Goal: Information Seeking & Learning: Learn about a topic

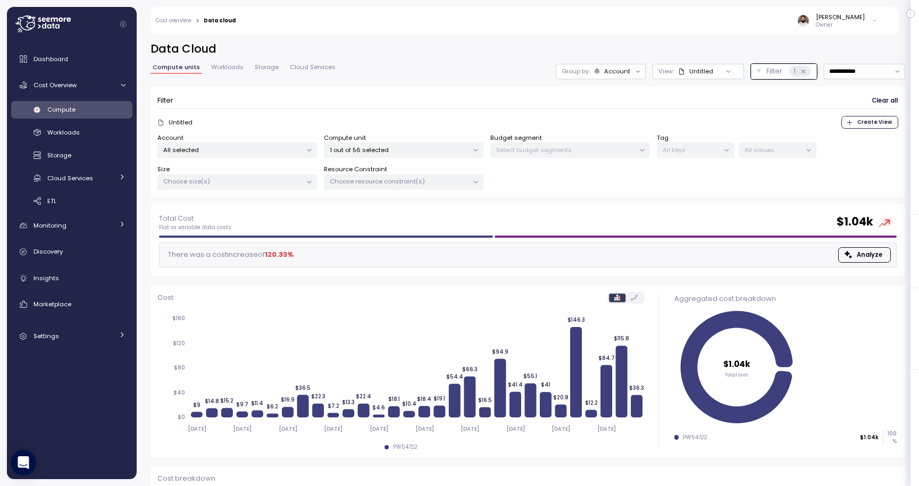
scroll to position [79, 0]
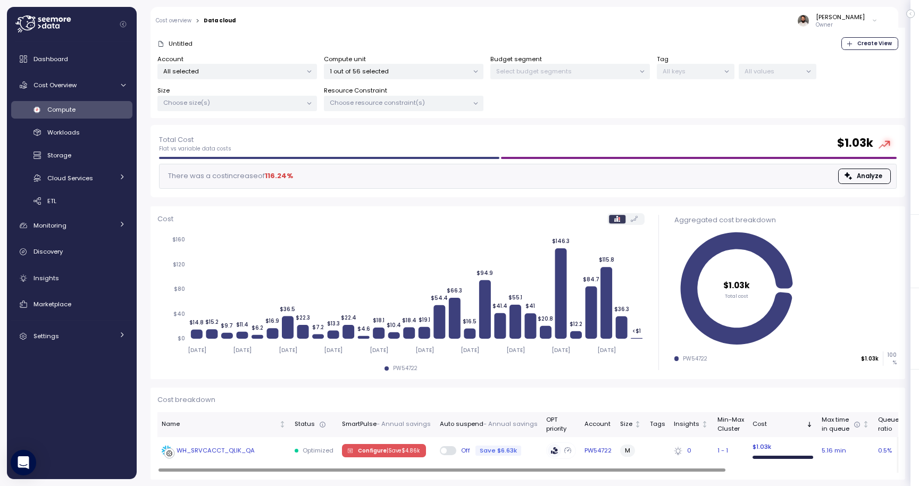
click at [202, 453] on div "WH_SRVCACCT_QLIK_QA" at bounding box center [216, 451] width 78 height 10
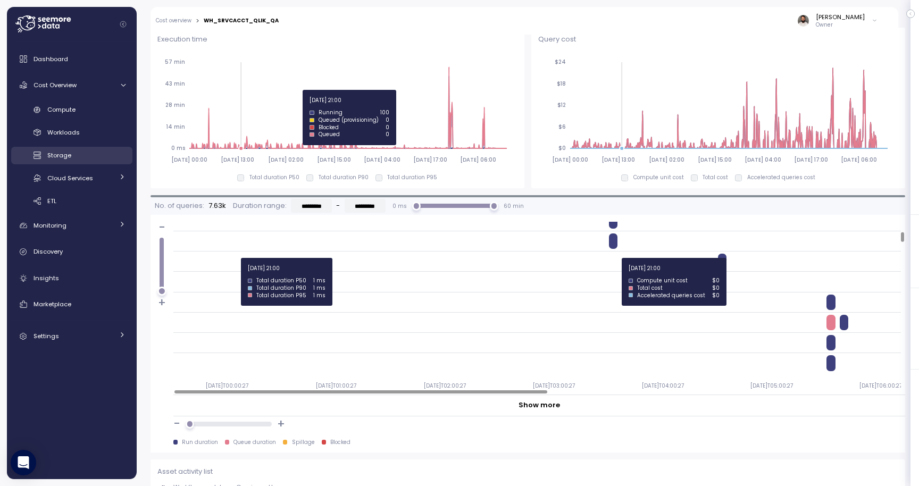
scroll to position [755, 0]
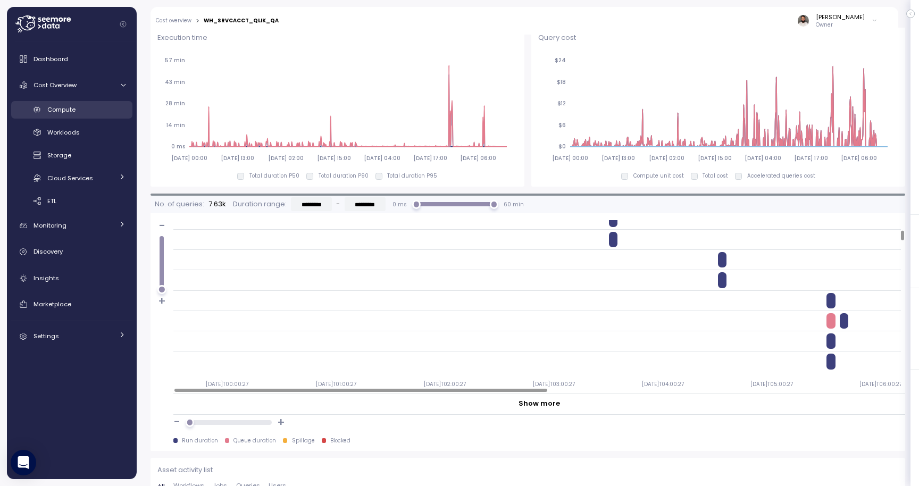
click at [81, 111] on div "Compute" at bounding box center [86, 109] width 78 height 11
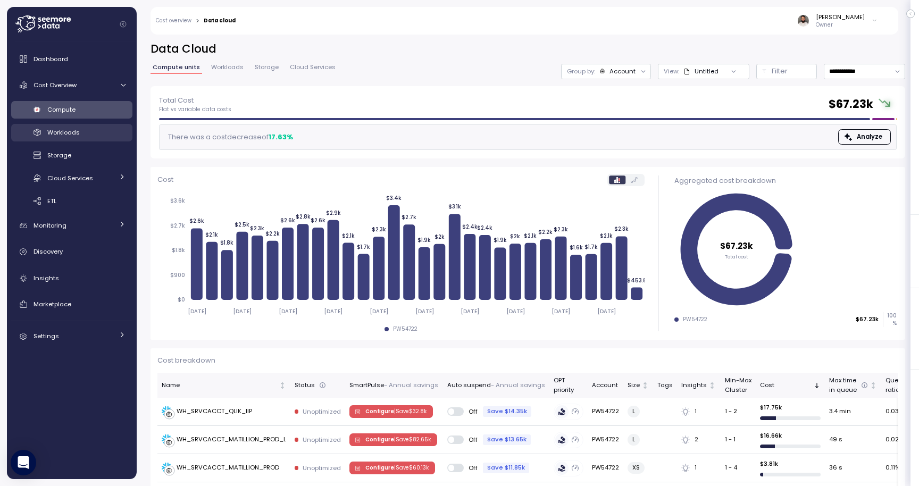
click at [82, 128] on div "Workloads" at bounding box center [86, 132] width 78 height 11
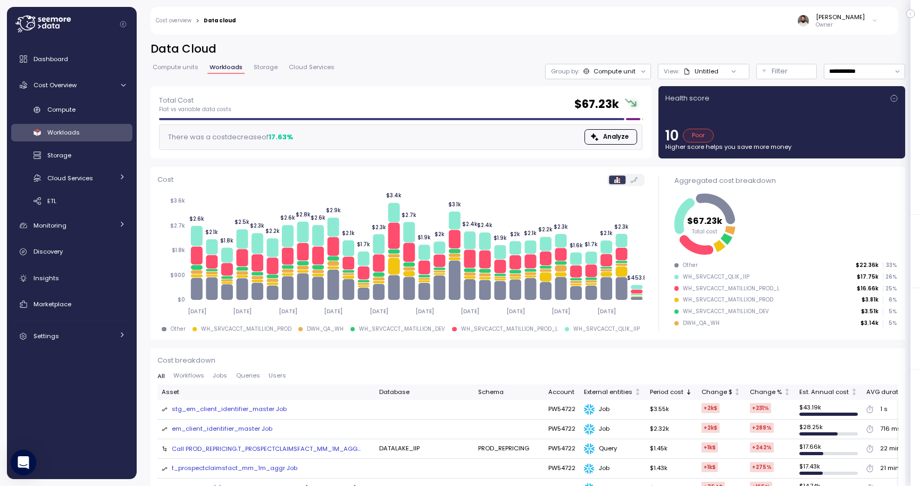
click at [848, 57] on div "**********" at bounding box center [528, 64] width 755 height 45
click at [847, 63] on div "**********" at bounding box center [528, 64] width 755 height 45
click at [844, 72] on input "**********" at bounding box center [864, 71] width 81 height 15
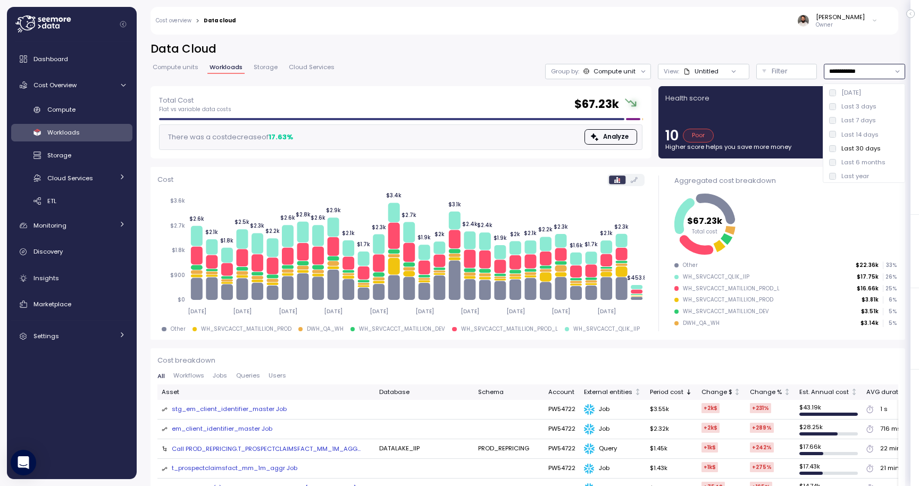
click at [847, 115] on div "Last 7 days" at bounding box center [864, 120] width 78 height 14
type input "**********"
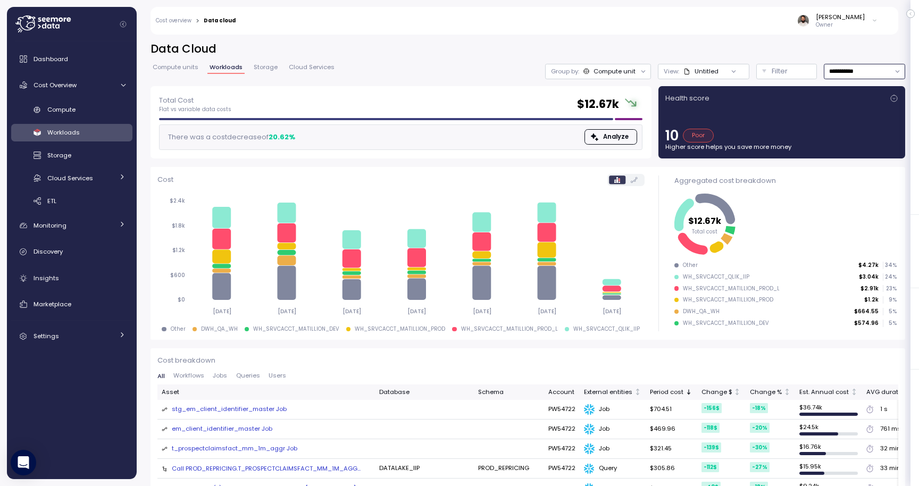
click at [629, 73] on div "Compute unit" at bounding box center [615, 71] width 42 height 9
click at [652, 1] on main "**********" at bounding box center [463, 243] width 913 height 486
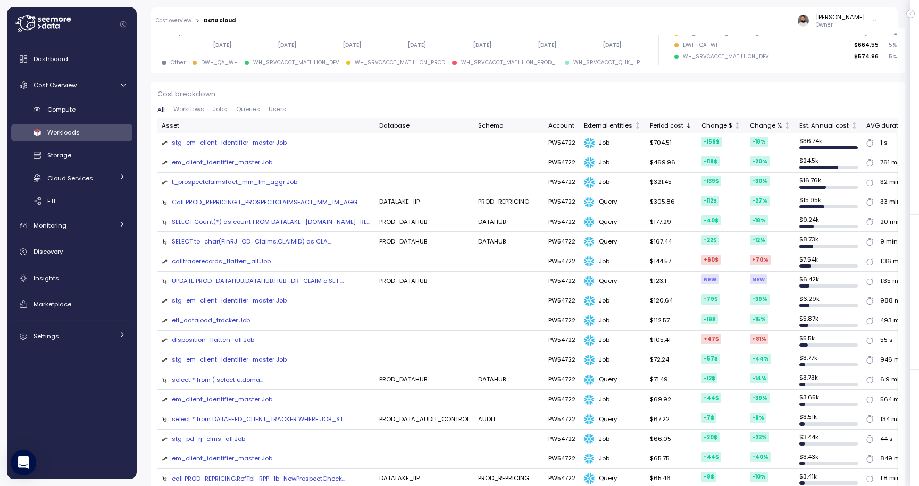
scroll to position [274, 0]
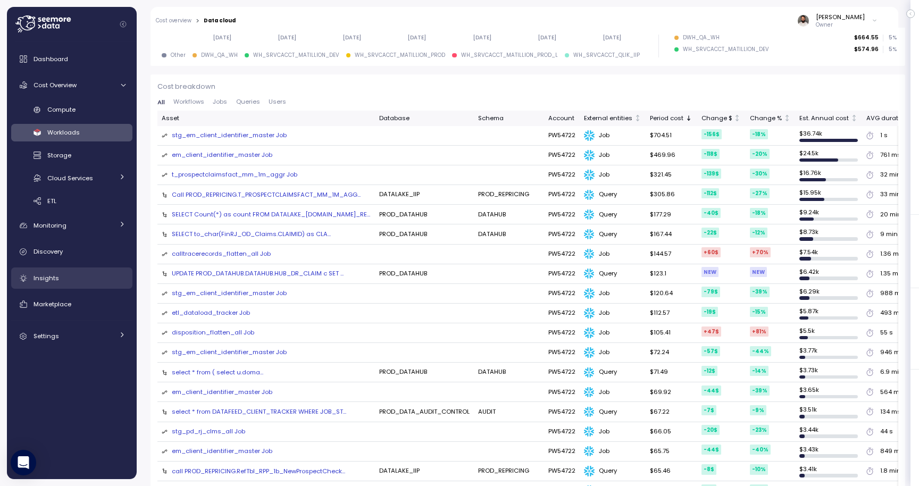
click at [96, 276] on div "Insights" at bounding box center [80, 278] width 92 height 11
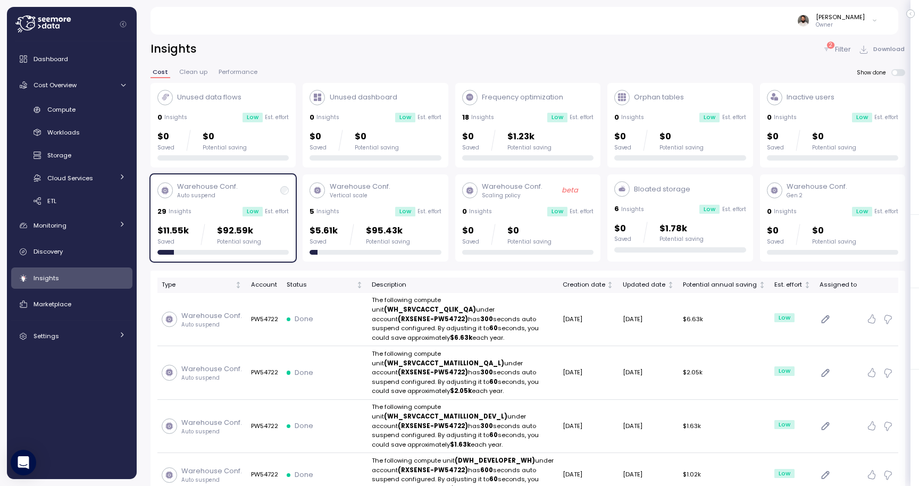
click at [405, 216] on div "Low" at bounding box center [405, 212] width 20 height 10
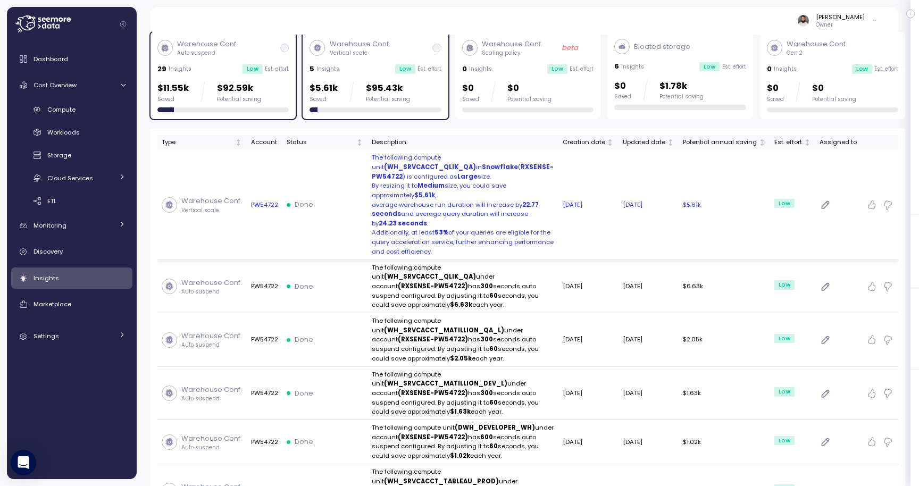
scroll to position [144, 0]
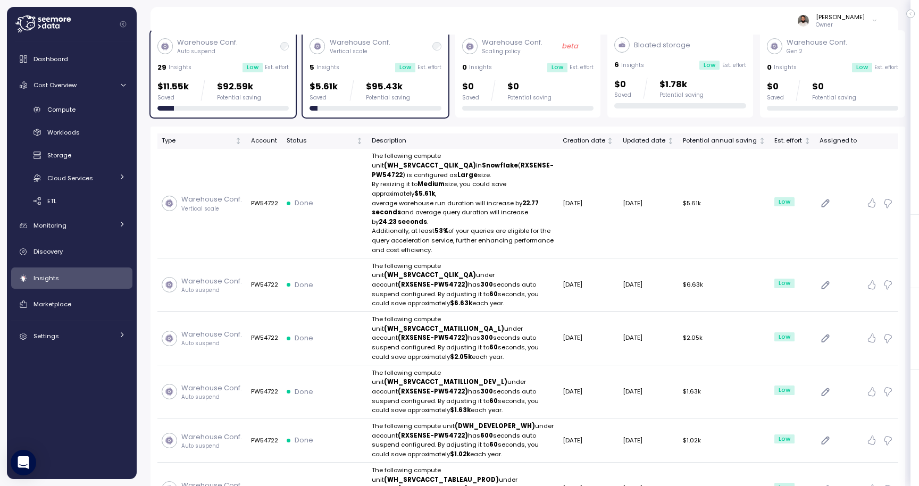
click at [284, 100] on div "$11.55k Saved $92.59k Potential saving" at bounding box center [222, 90] width 131 height 21
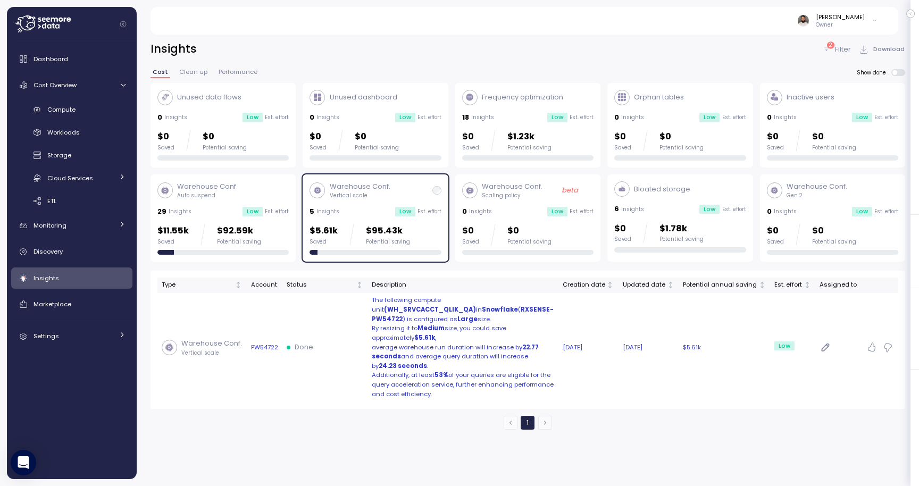
click at [330, 372] on td "Done" at bounding box center [325, 347] width 85 height 109
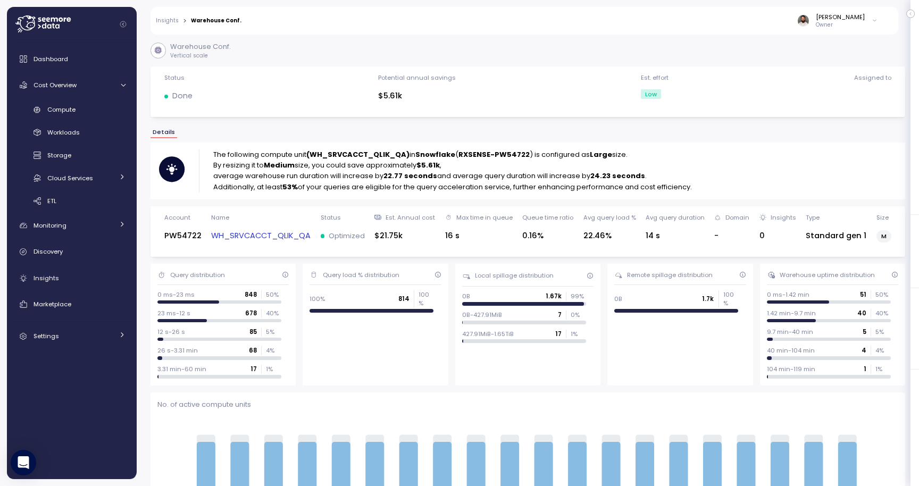
click at [297, 235] on link "WH_SRVCACCT_QLIK_QA" at bounding box center [261, 236] width 100 height 12
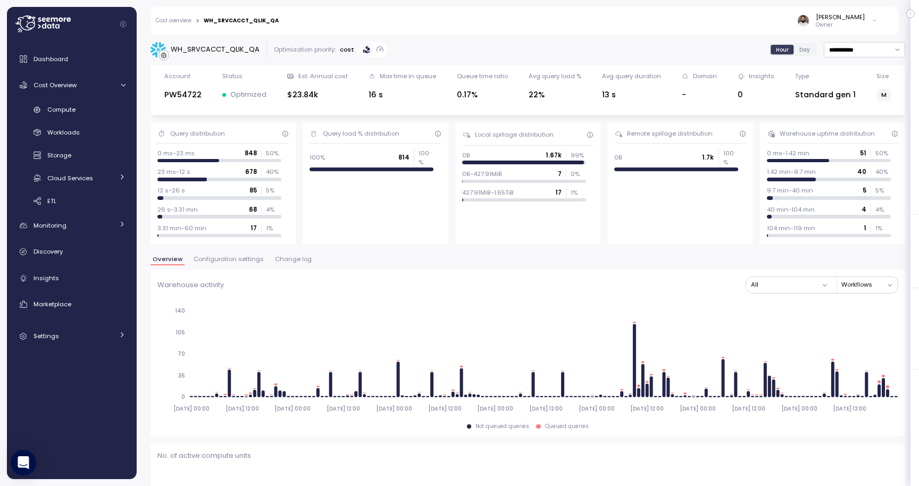
click at [237, 263] on button "Configuration settings" at bounding box center [229, 260] width 74 height 9
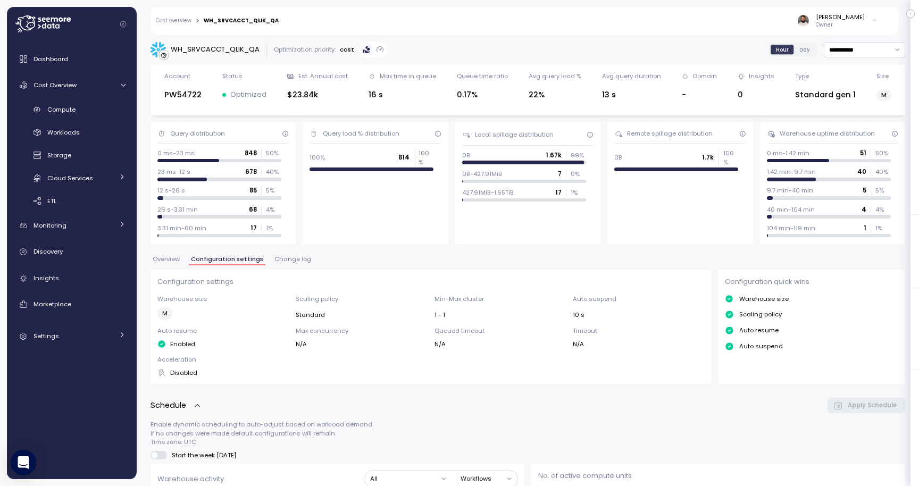
click at [286, 261] on span "Change log" at bounding box center [293, 259] width 37 height 6
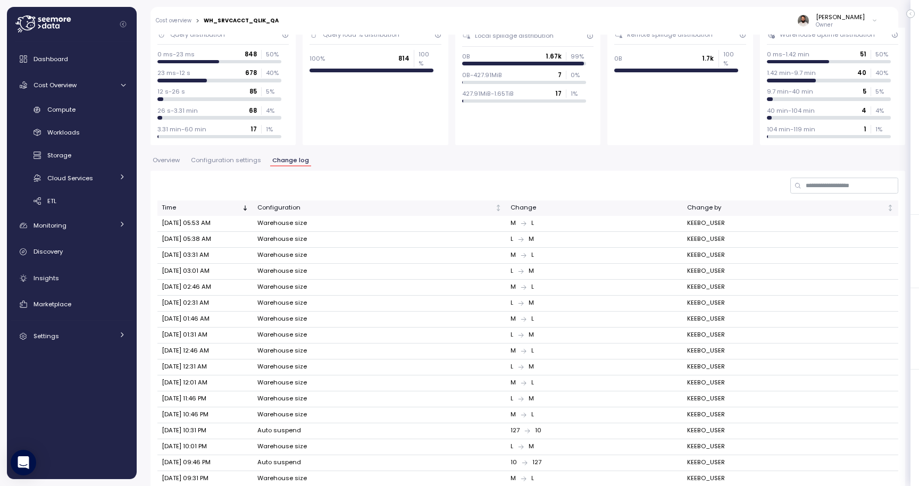
scroll to position [183, 0]
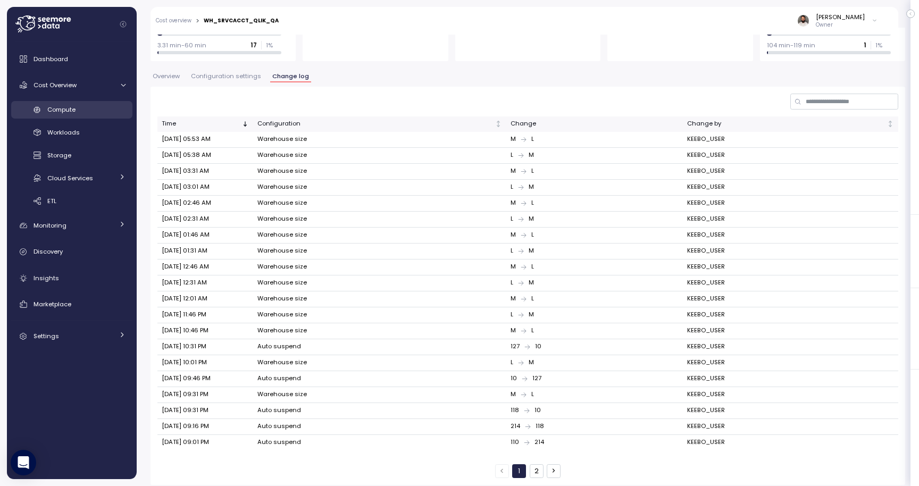
click at [84, 102] on link "Compute" at bounding box center [71, 110] width 121 height 18
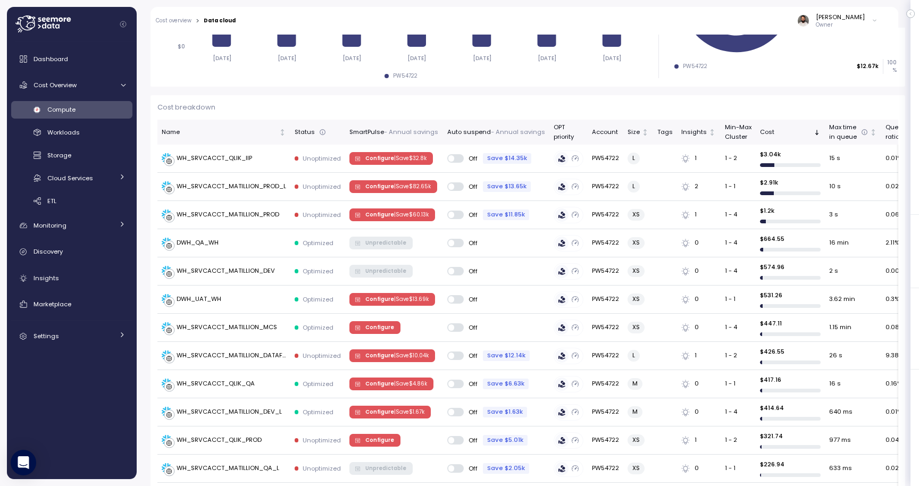
scroll to position [251, 0]
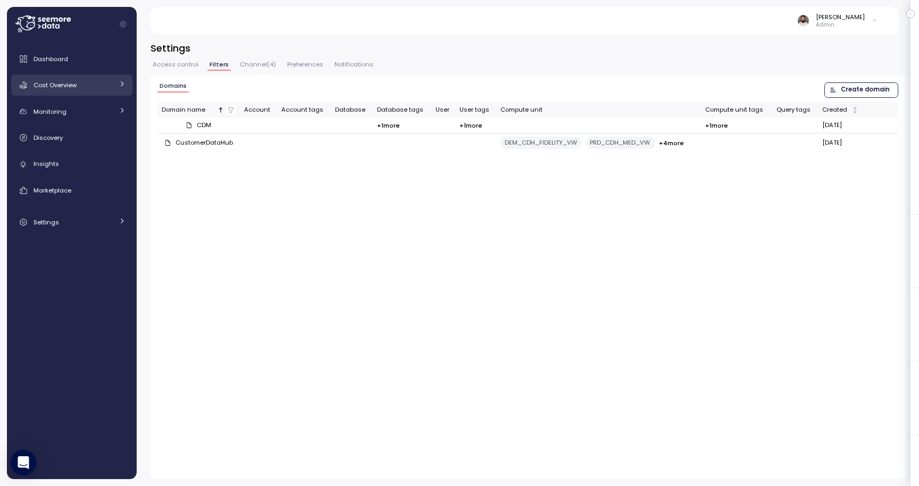
click at [73, 84] on span "Cost Overview" at bounding box center [55, 85] width 43 height 9
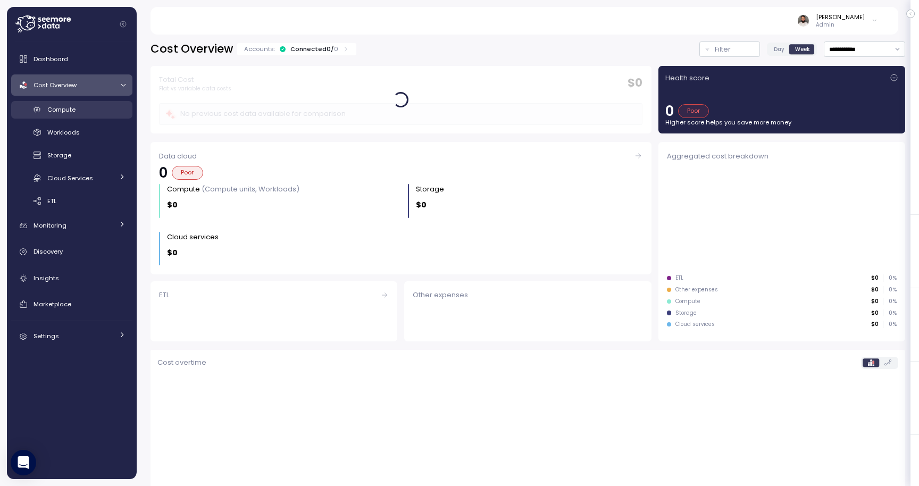
click at [87, 109] on div "Compute" at bounding box center [86, 109] width 78 height 11
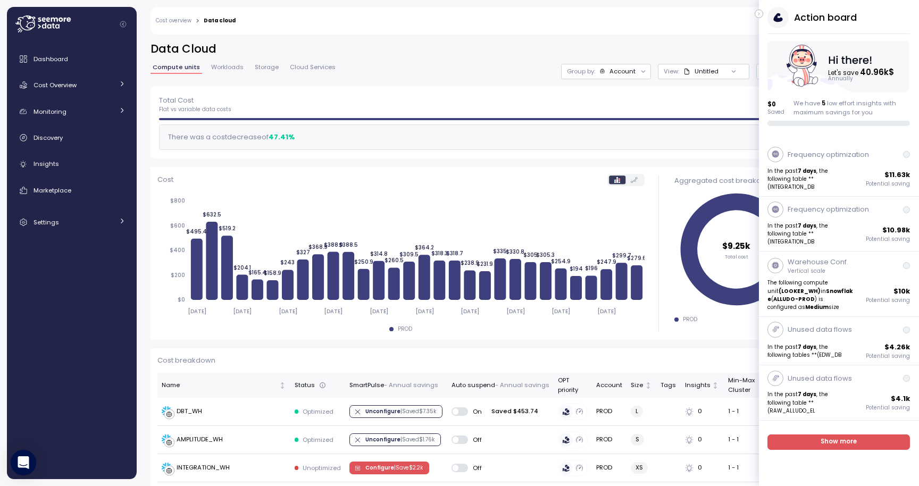
click at [757, 18] on div "Guy Biecher Owner" at bounding box center [564, 21] width 642 height 28
click at [758, 17] on button "button" at bounding box center [759, 14] width 9 height 9
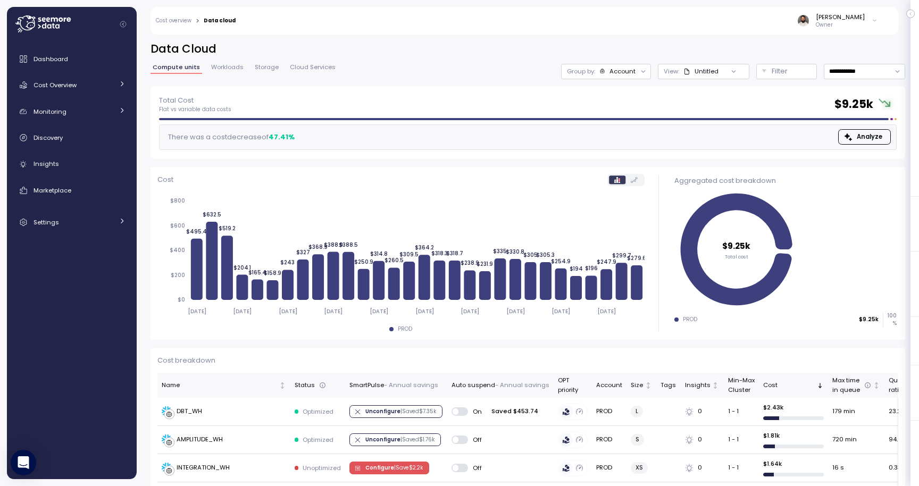
click at [633, 71] on div "Account" at bounding box center [623, 71] width 26 height 9
click at [629, 128] on p "Compute unit" at bounding box center [613, 130] width 42 height 9
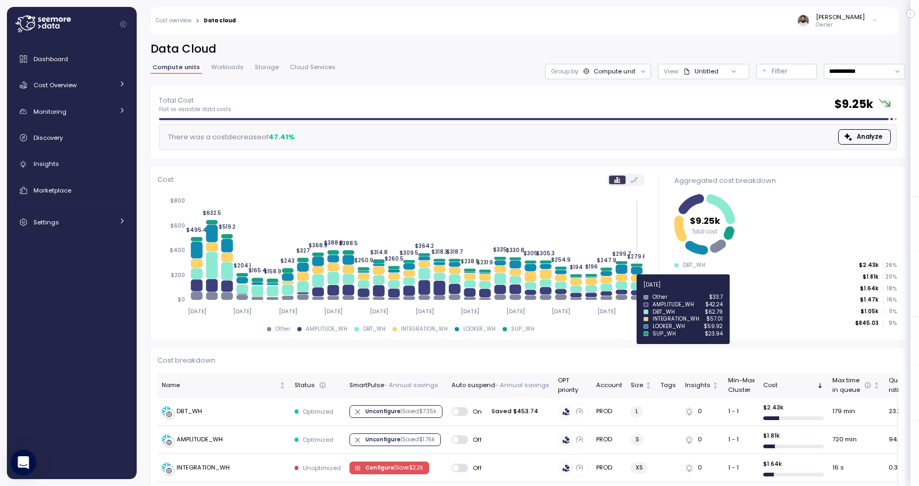
click at [637, 291] on icon at bounding box center [637, 293] width 12 height 5
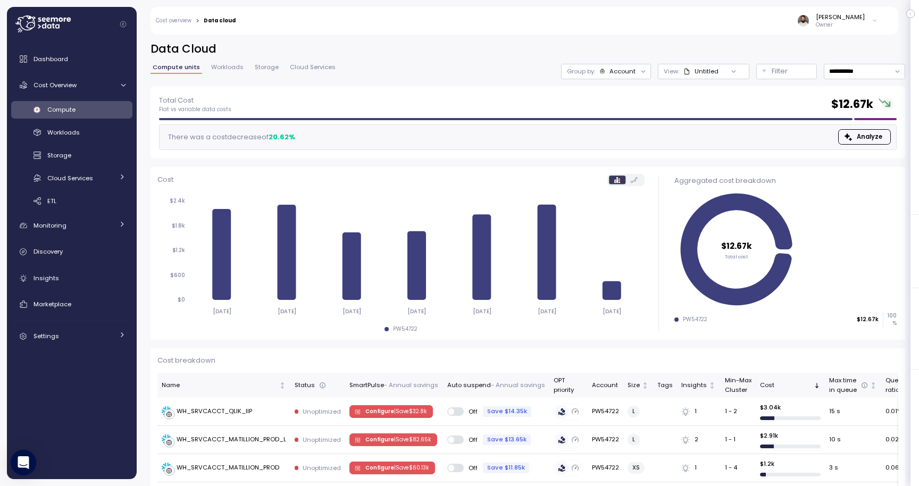
scroll to position [71, 0]
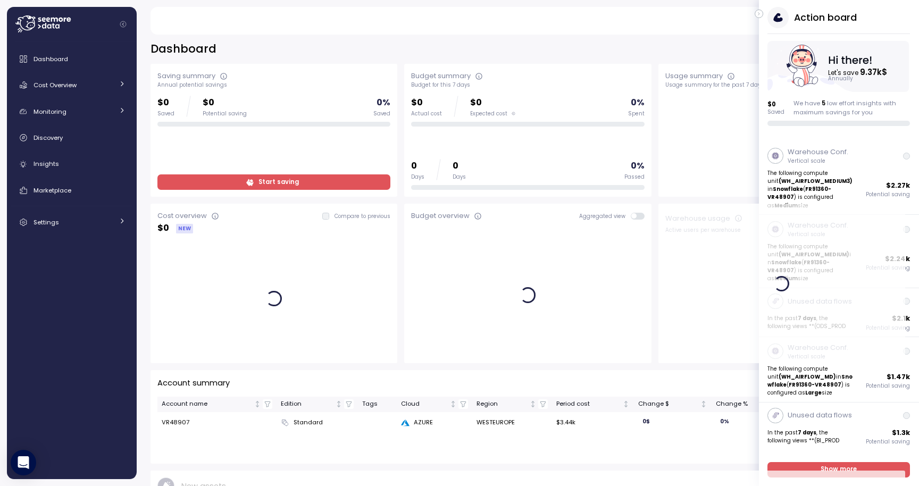
click at [760, 11] on icon "button" at bounding box center [759, 13] width 5 height 13
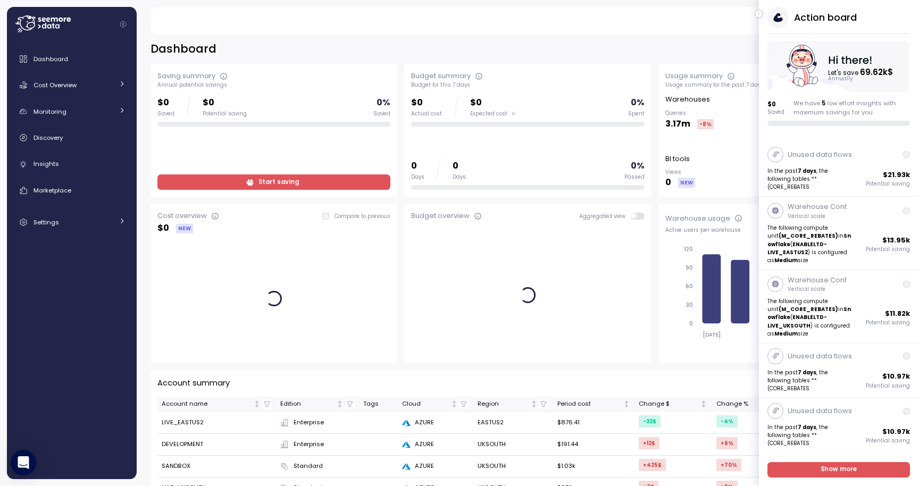
click at [760, 15] on icon "button" at bounding box center [759, 13] width 5 height 13
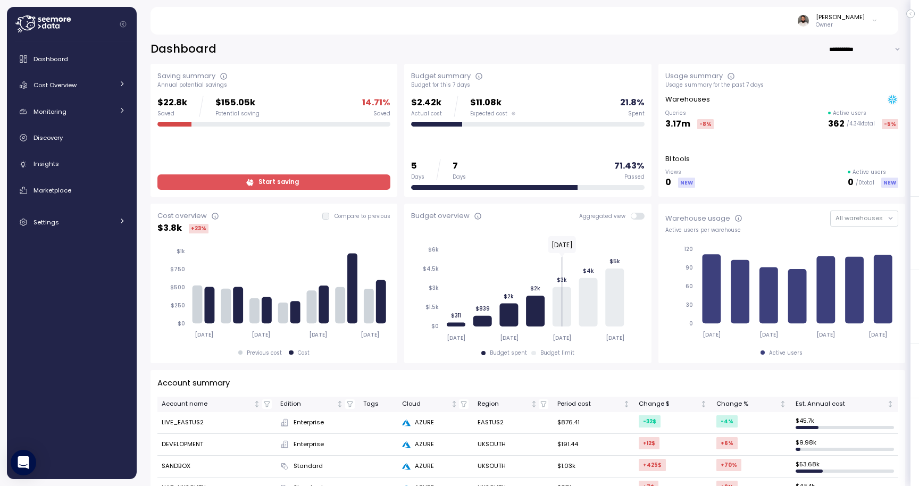
click at [257, 185] on span "Start saving" at bounding box center [272, 182] width 219 height 14
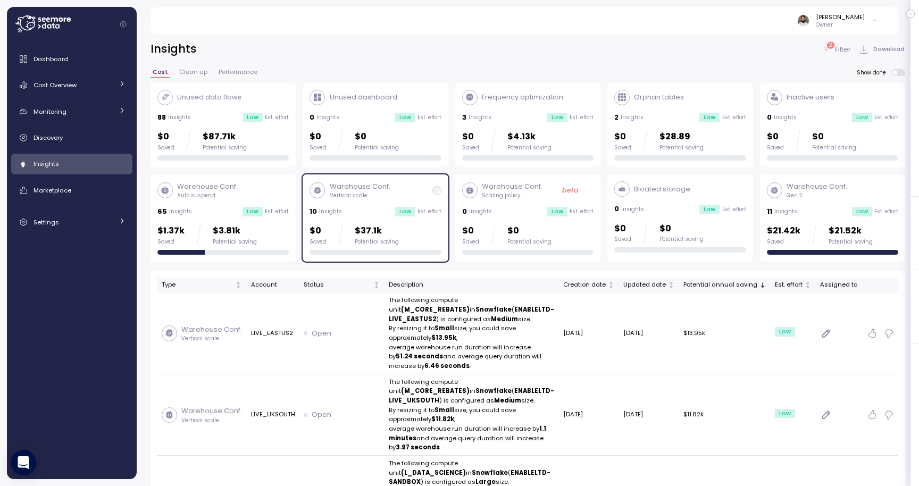
click at [372, 219] on div "Warehouse Conf. Vertical scale 10 Insights Low Est. effort $0 Saved $37.1k Pote…" at bounding box center [375, 217] width 131 height 73
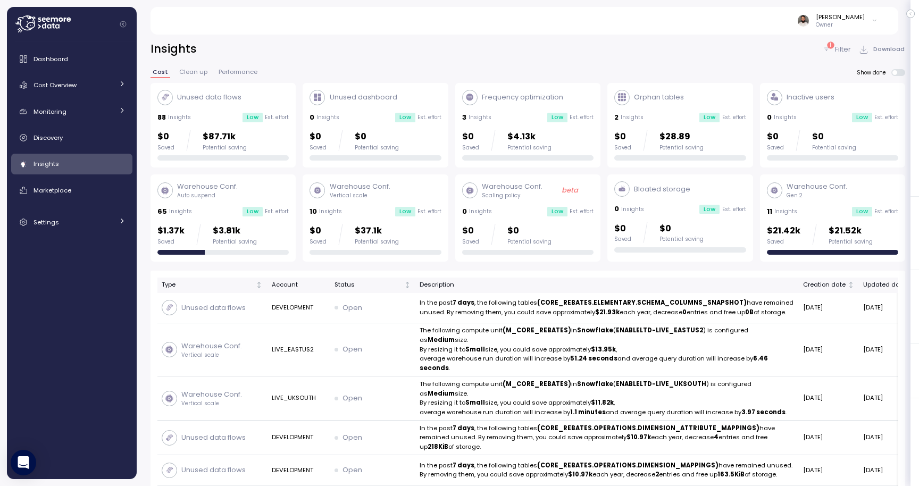
click at [251, 144] on div "$0 Saved $87.71k Potential saving" at bounding box center [222, 140] width 131 height 21
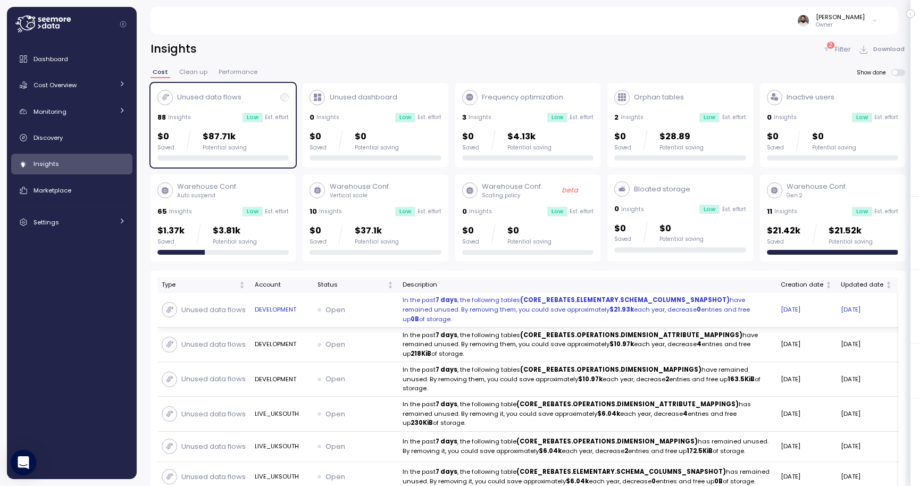
click at [400, 316] on td "In the past 7 days , the following tables (CORE_REBATES.ELEMENTARY.SCHEMA_COLUM…" at bounding box center [588, 310] width 378 height 35
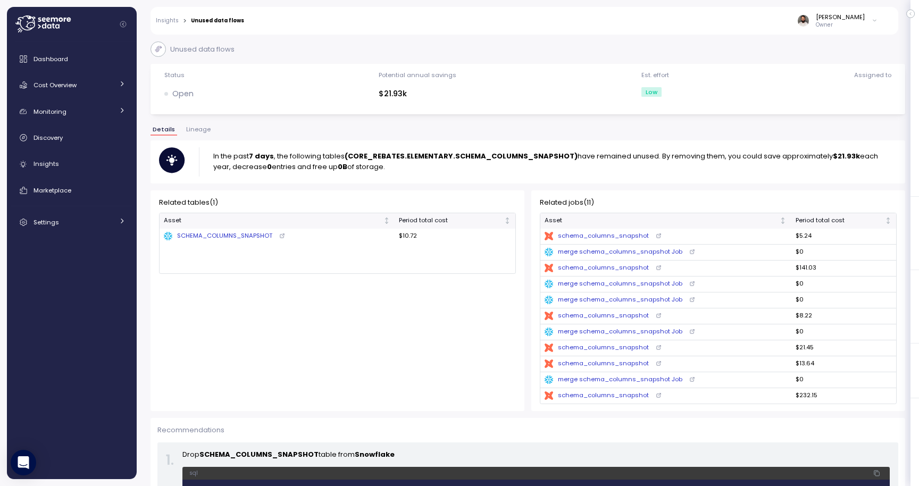
click at [610, 270] on div "dbt schema_columns_snapshot" at bounding box center [597, 268] width 104 height 10
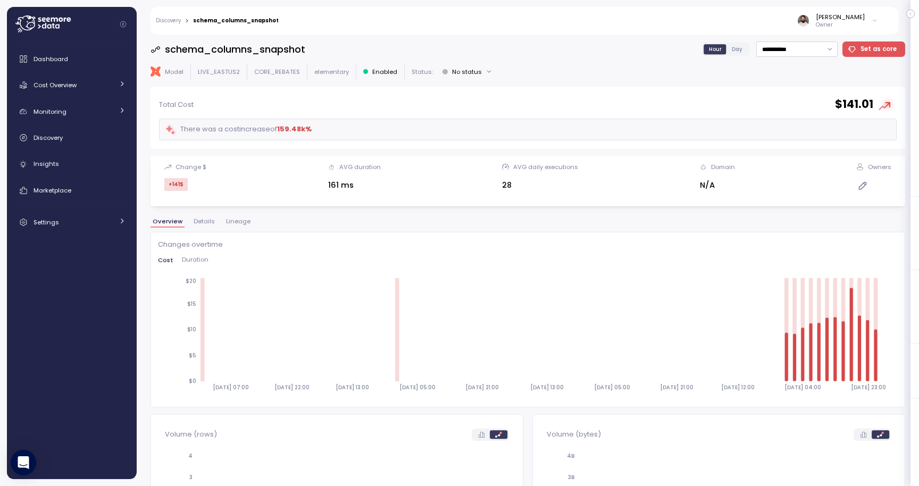
click at [238, 229] on div "Overview Details Lineage" at bounding box center [528, 226] width 755 height 14
click at [238, 226] on button "Lineage" at bounding box center [238, 223] width 29 height 9
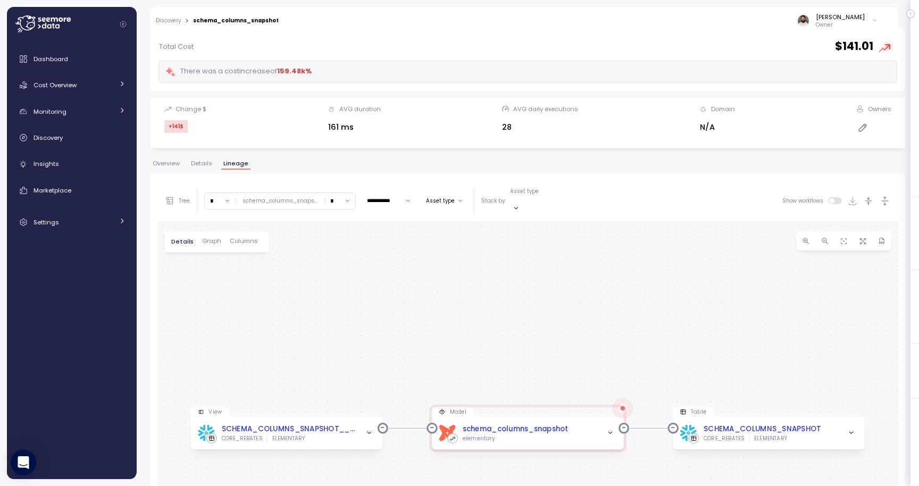
scroll to position [204, 0]
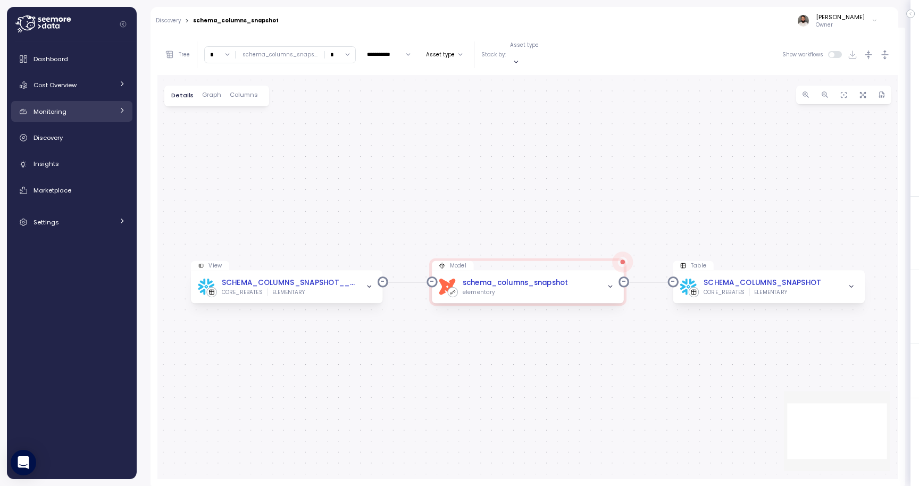
click at [95, 109] on div "Monitoring" at bounding box center [74, 111] width 80 height 11
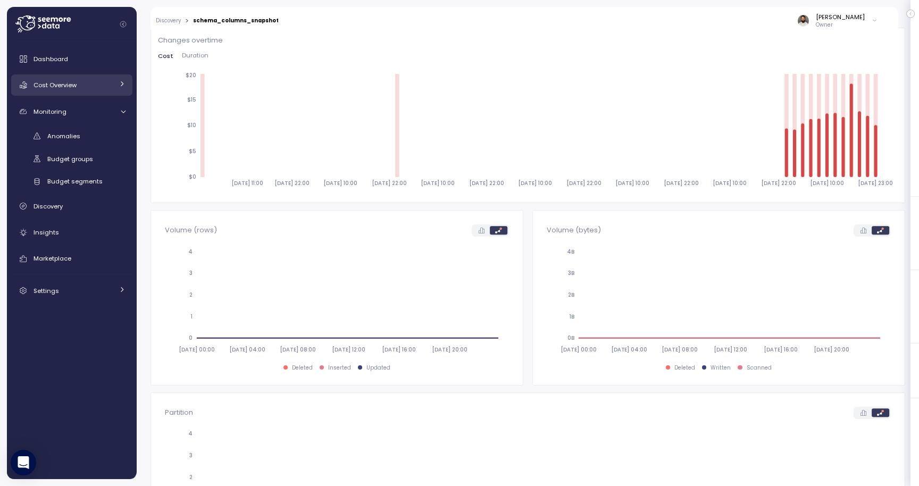
click at [102, 91] on link "Cost Overview" at bounding box center [71, 84] width 121 height 21
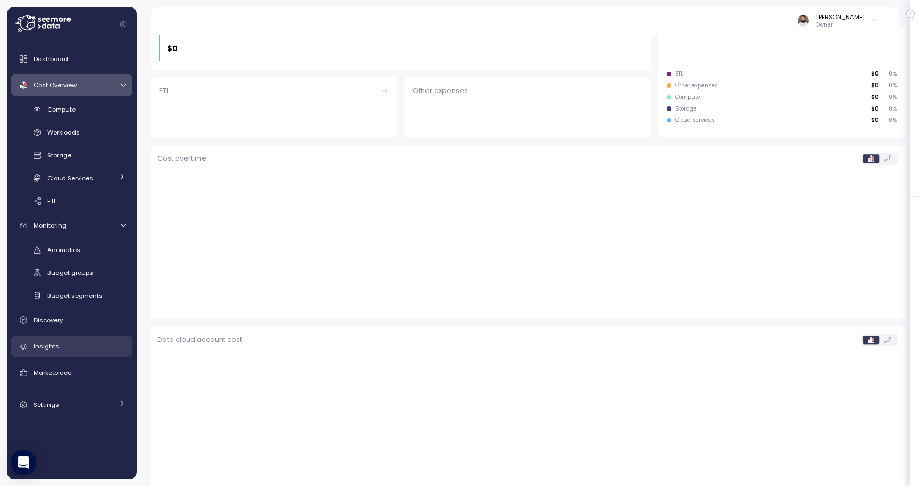
click at [74, 355] on link "Insights" at bounding box center [71, 346] width 121 height 21
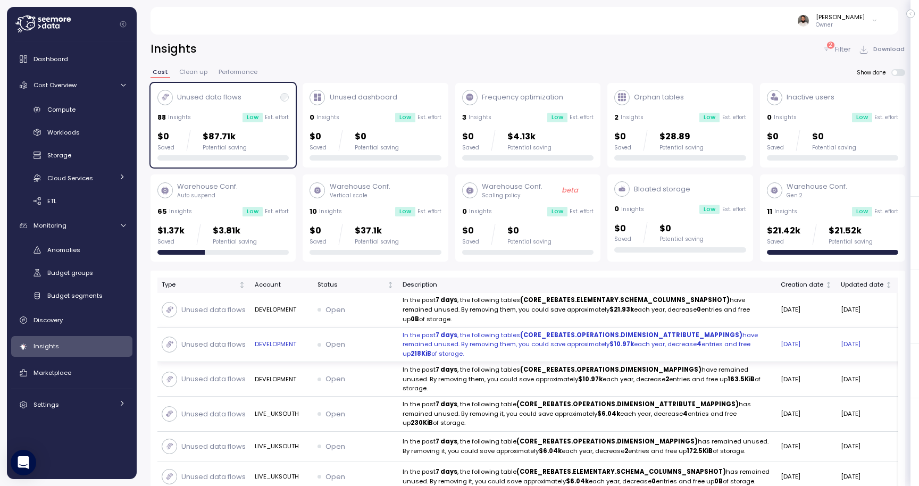
click at [477, 338] on p "In the past 7 days , the following tables (CORE_REBATES.OPERATIONS.DIMENSION_AT…" at bounding box center [588, 345] width 370 height 28
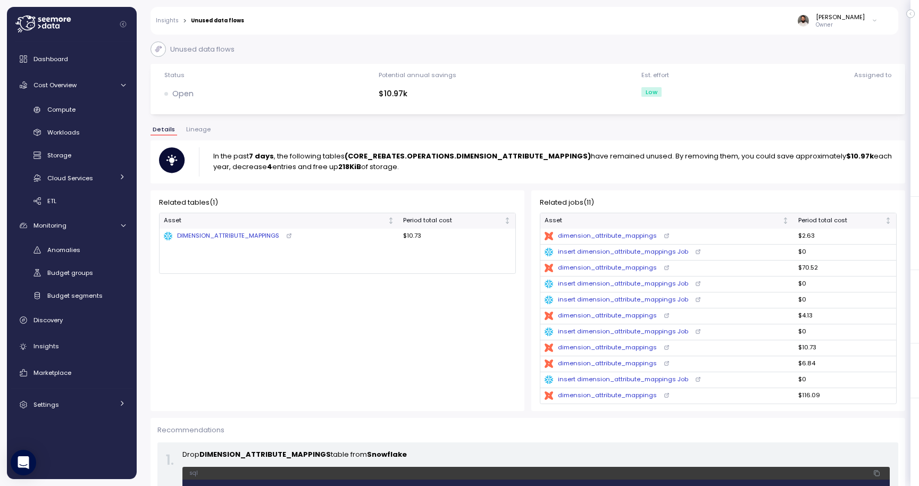
click at [200, 129] on span "Lineage" at bounding box center [198, 130] width 24 height 6
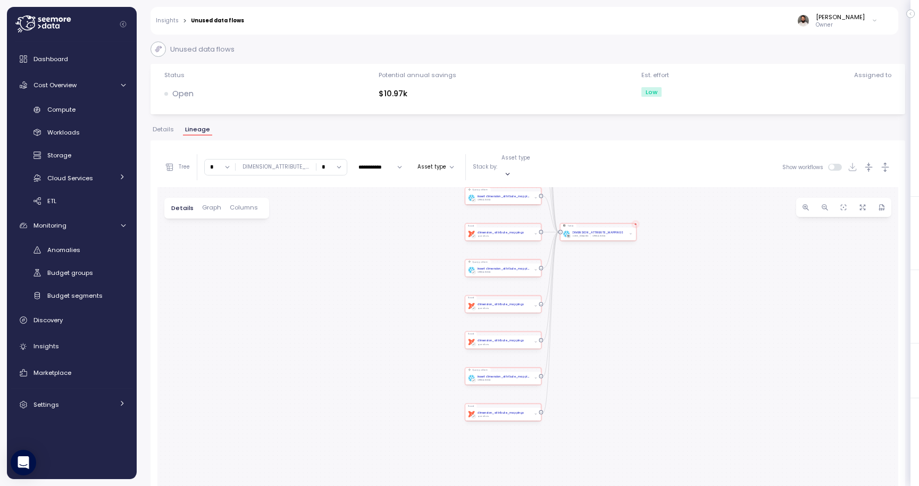
drag, startPoint x: 570, startPoint y: 369, endPoint x: 593, endPoint y: 207, distance: 163.8
click at [593, 207] on div "Seed dbt dimension_attribute_mappings operations Table DIMENSION_ATTRIBUTE_MAPP…" at bounding box center [527, 389] width 741 height 405
click at [885, 164] on icon "button" at bounding box center [885, 167] width 11 height 11
drag, startPoint x: 591, startPoint y: 417, endPoint x: 540, endPoint y: 352, distance: 82.9
click at [540, 352] on div "Seed dbt dimension_attribute_mappings operations Period cost $2.63 AVG duration…" at bounding box center [527, 389] width 741 height 405
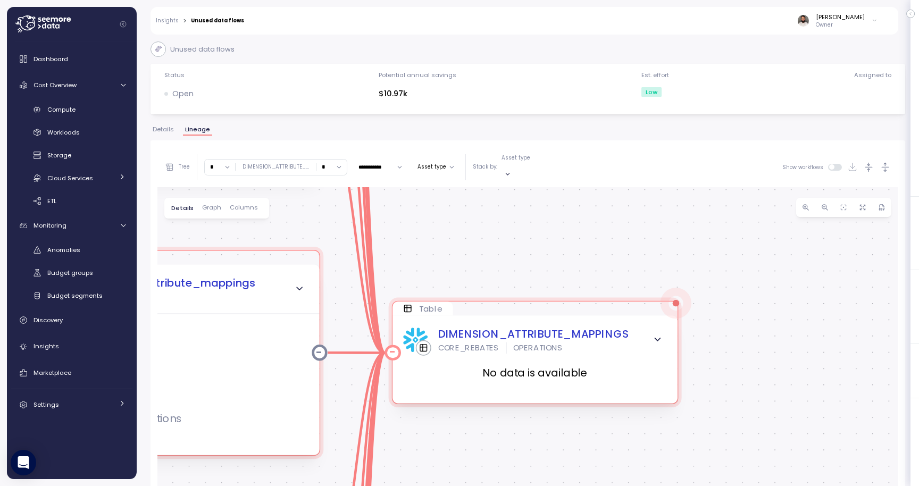
click at [635, 330] on div "DIMENSION_ATTRIBUTE_MAPPINGS CORE_REBATES OPERATIONS" at bounding box center [535, 340] width 264 height 28
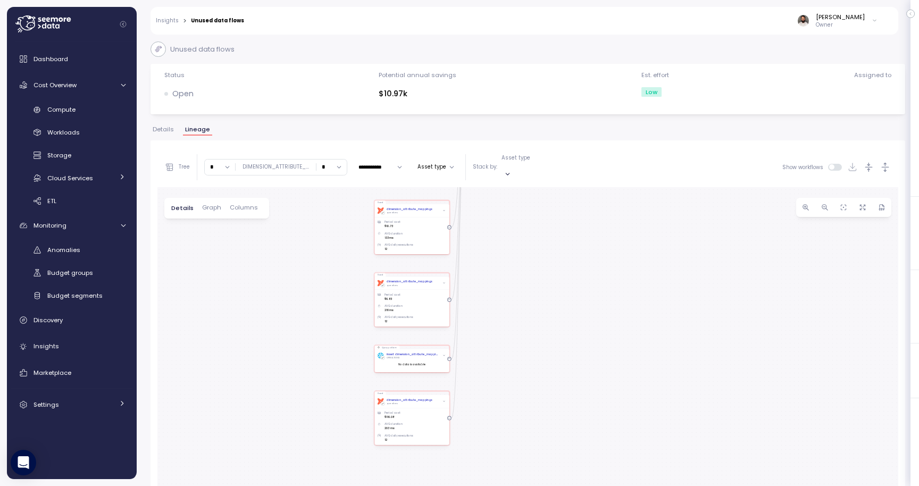
drag, startPoint x: 485, startPoint y: 458, endPoint x: 491, endPoint y: 291, distance: 167.7
click at [491, 291] on div "Seed dbt dimension_attribute_mappings operations Period cost $2.63 AVG duration…" at bounding box center [527, 389] width 741 height 405
drag, startPoint x: 469, startPoint y: 361, endPoint x: 469, endPoint y: 273, distance: 87.8
click at [469, 273] on div "Seed dbt dimension_attribute_mappings operations Period cost $2.63 AVG duration…" at bounding box center [527, 389] width 741 height 405
click at [441, 293] on div "dbt dimension_attribute_mappings operations" at bounding box center [409, 297] width 88 height 9
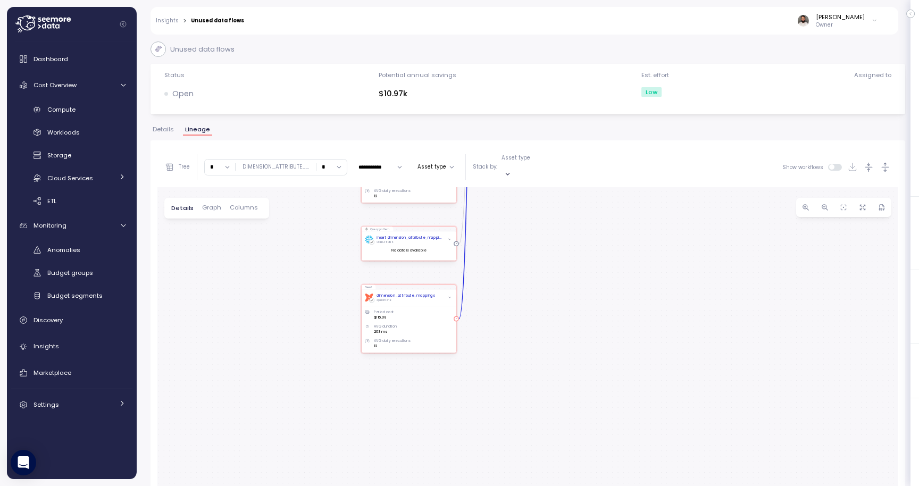
click at [405, 293] on div "dimension_attribute_mappings" at bounding box center [406, 295] width 58 height 5
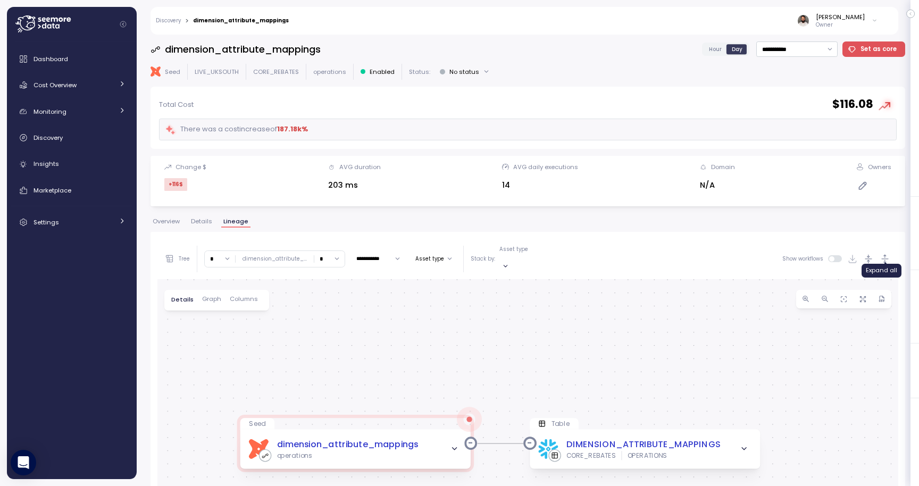
click at [890, 254] on icon "button" at bounding box center [885, 259] width 11 height 11
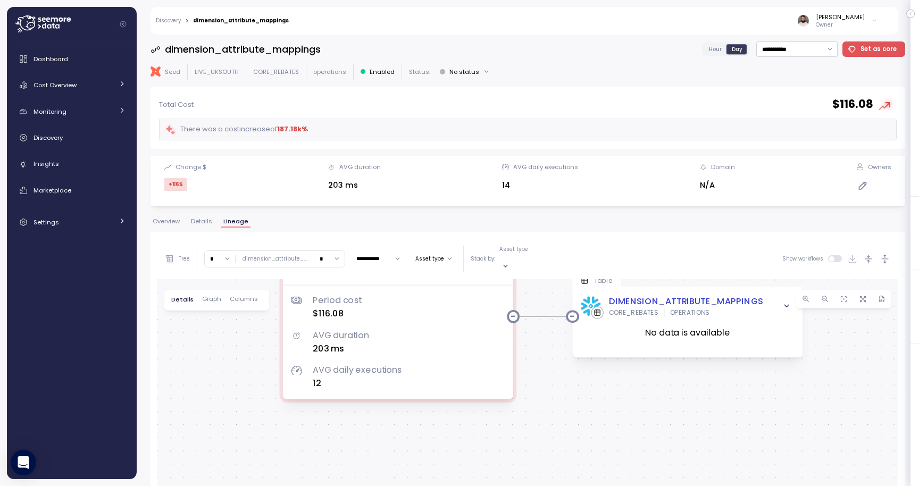
drag, startPoint x: 665, startPoint y: 408, endPoint x: 707, endPoint y: 225, distance: 188.4
click at [707, 225] on div "**********" at bounding box center [528, 455] width 755 height 472
click at [179, 226] on button "Overview" at bounding box center [166, 223] width 31 height 9
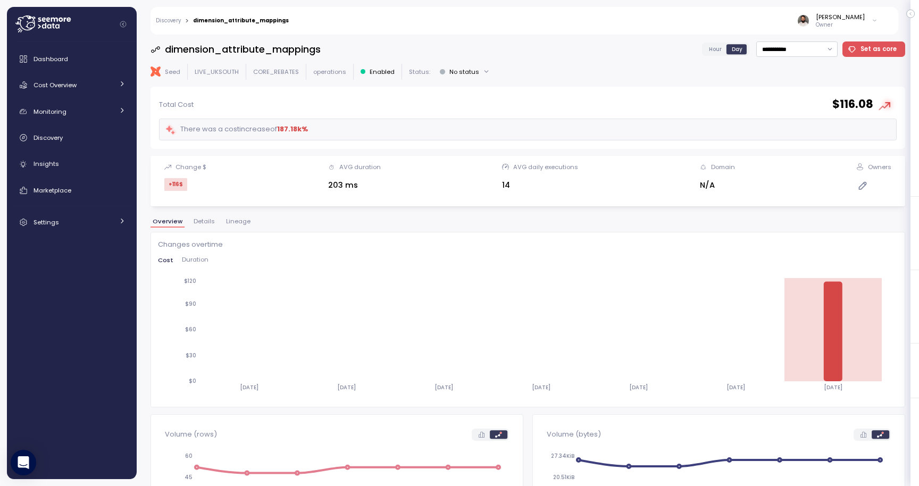
click at [230, 223] on span "Lineage" at bounding box center [238, 222] width 24 height 6
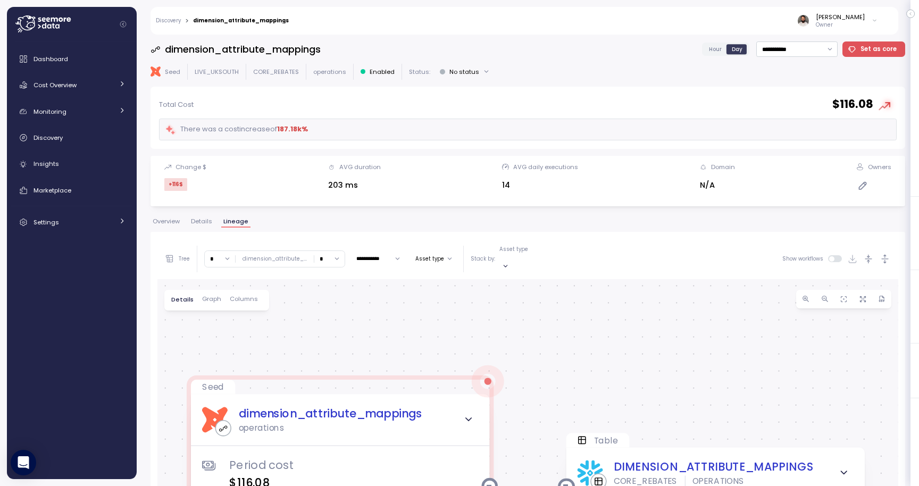
click at [216, 254] on input "*" at bounding box center [220, 258] width 30 height 15
click at [217, 341] on div "4" at bounding box center [219, 345] width 16 height 9
type input "*"
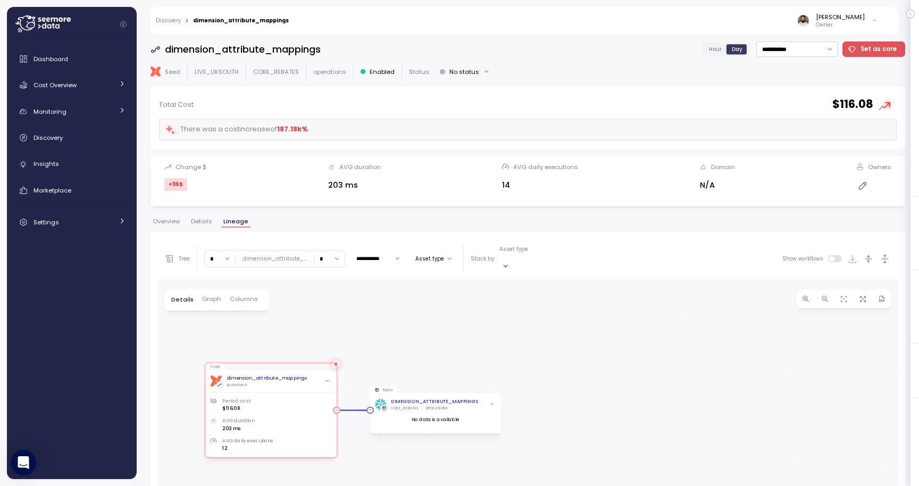
click at [313, 375] on div "dbt dimension_attribute_mappings operations" at bounding box center [271, 381] width 121 height 13
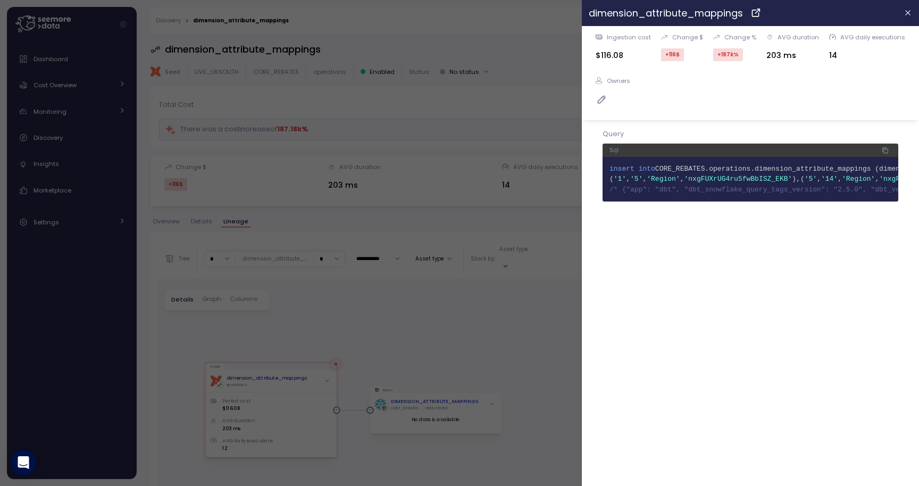
click at [501, 205] on div at bounding box center [459, 243] width 919 height 486
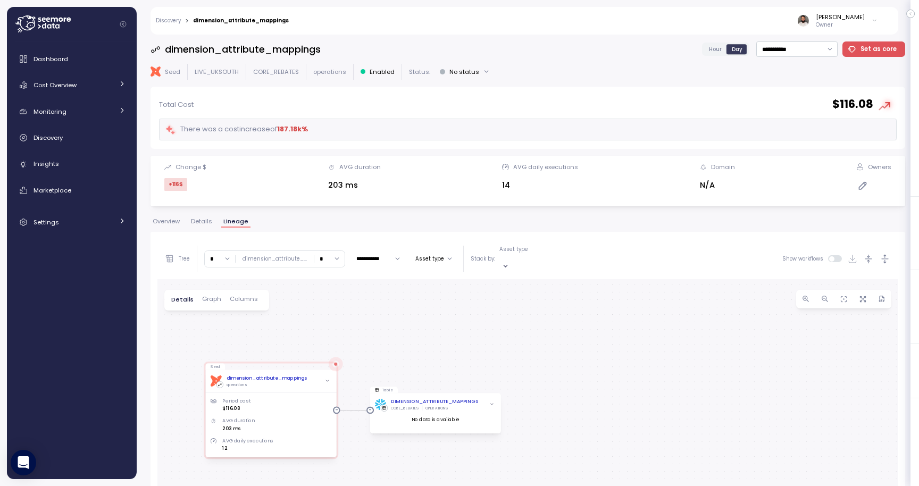
click at [165, 220] on span "Overview" at bounding box center [166, 222] width 27 height 6
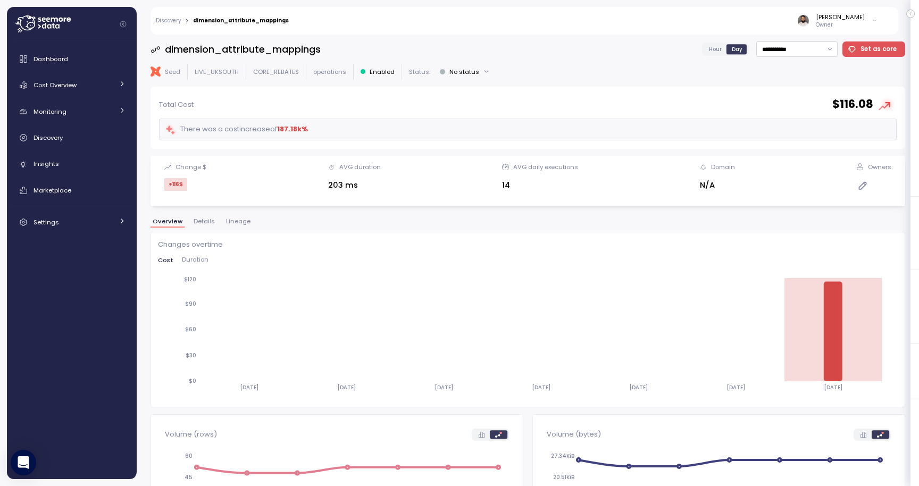
click at [197, 258] on span "Duration" at bounding box center [195, 260] width 27 height 6
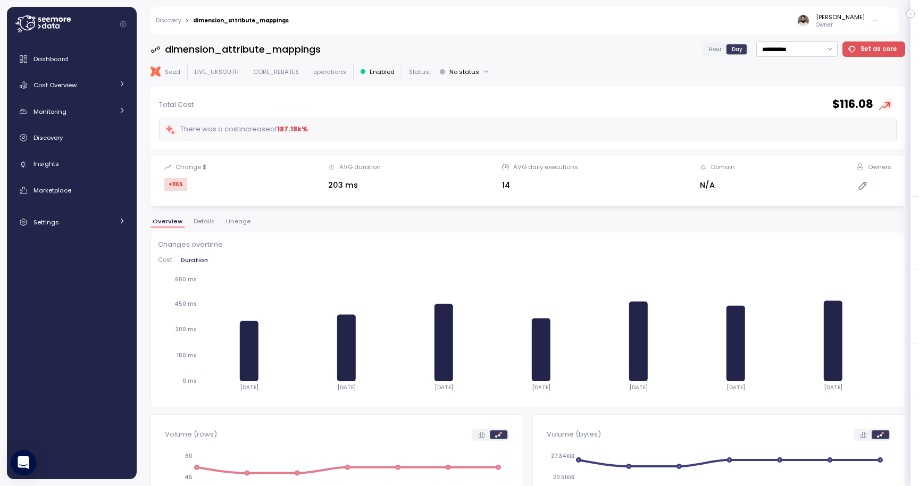
click at [162, 265] on div "Cost Duration" at bounding box center [528, 263] width 740 height 12
click at [167, 255] on div "Changes overtime Cost Duration [DATE] [DATE] [DATE] [DATE] [DATE] [DATE] [DATE]…" at bounding box center [528, 319] width 740 height 161
click at [167, 259] on span "Cost" at bounding box center [165, 260] width 14 height 6
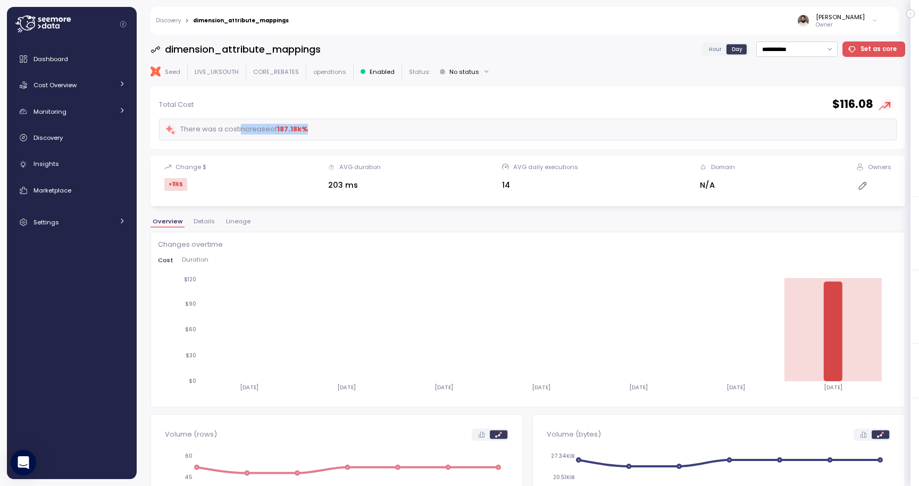
drag, startPoint x: 243, startPoint y: 130, endPoint x: 364, endPoint y: 130, distance: 121.8
click at [364, 130] on div "There was a cost increase of 187.18k %" at bounding box center [528, 130] width 738 height 22
click at [172, 23] on link "Discovery" at bounding box center [168, 20] width 25 height 5
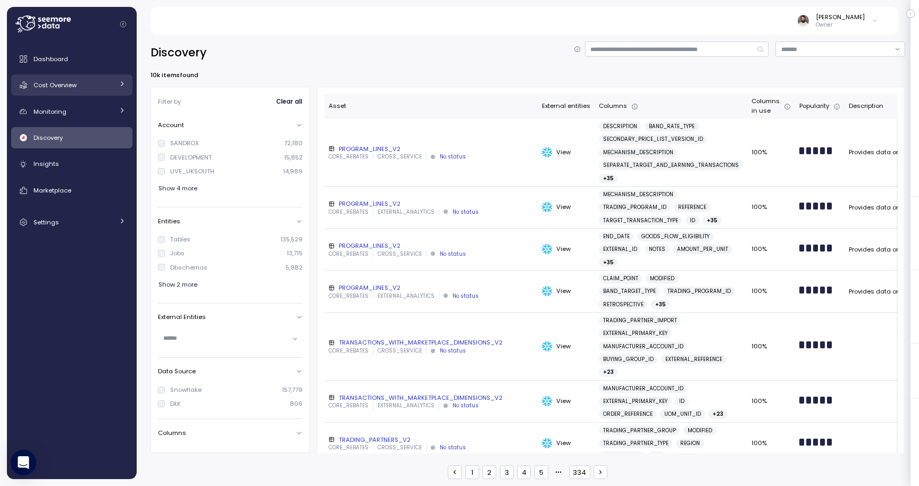
click at [87, 87] on div "Cost Overview" at bounding box center [74, 85] width 80 height 11
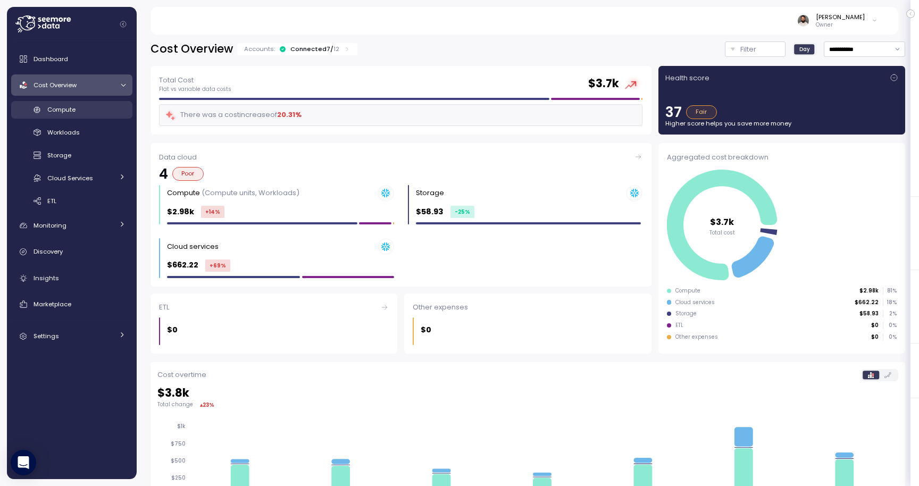
click at [96, 109] on div "Compute" at bounding box center [86, 109] width 78 height 11
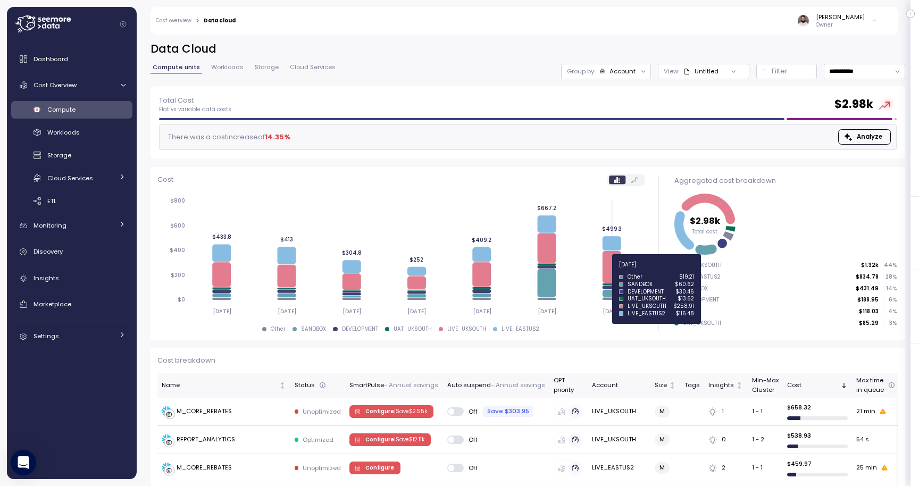
click at [609, 271] on icon at bounding box center [612, 267] width 19 height 32
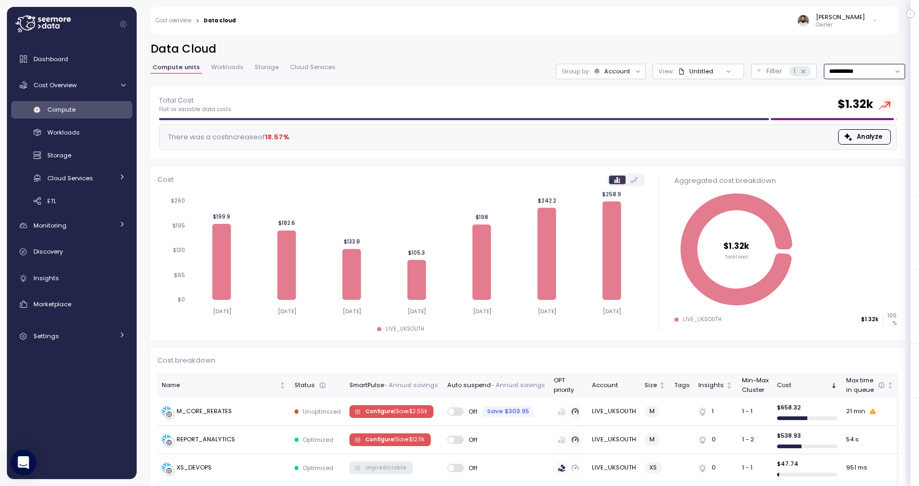
click at [872, 71] on input "**********" at bounding box center [864, 71] width 81 height 15
click at [857, 133] on div "Last 14 days" at bounding box center [860, 134] width 37 height 9
type input "**********"
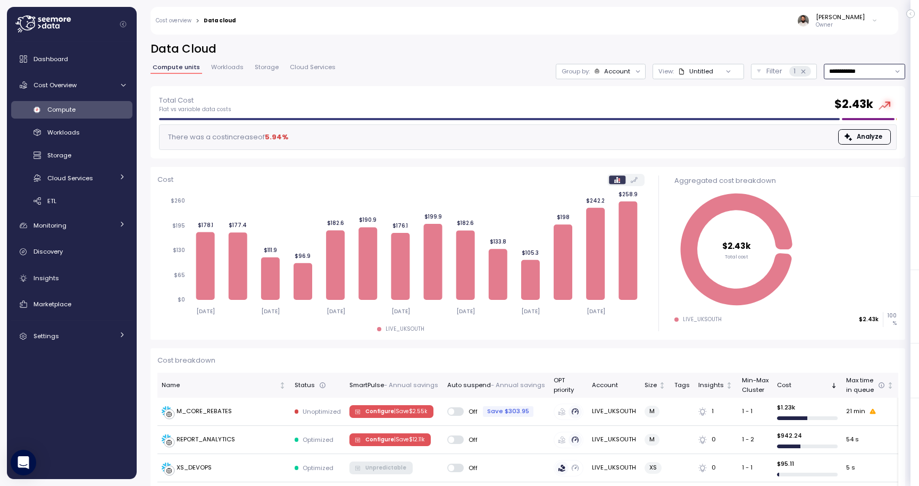
click at [623, 74] on div "Account" at bounding box center [617, 71] width 26 height 9
click at [616, 129] on p "Compute unit" at bounding box center [608, 130] width 42 height 9
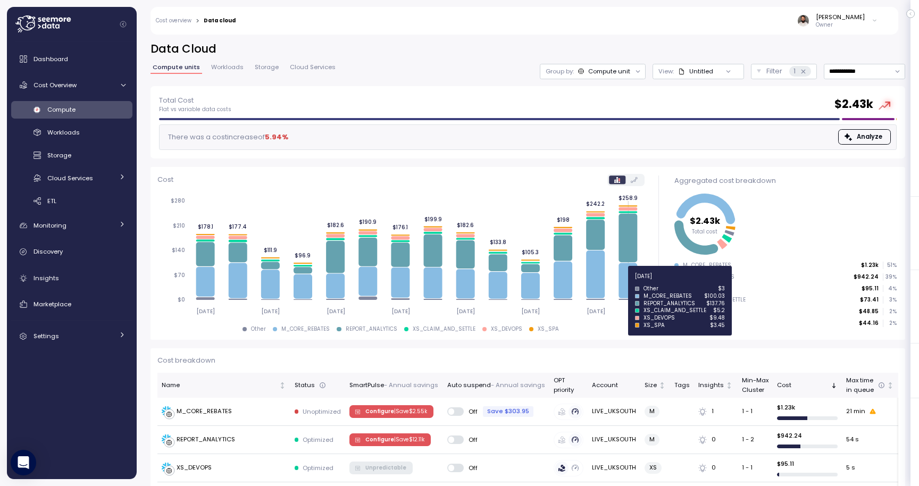
click at [628, 283] on icon at bounding box center [628, 280] width 19 height 35
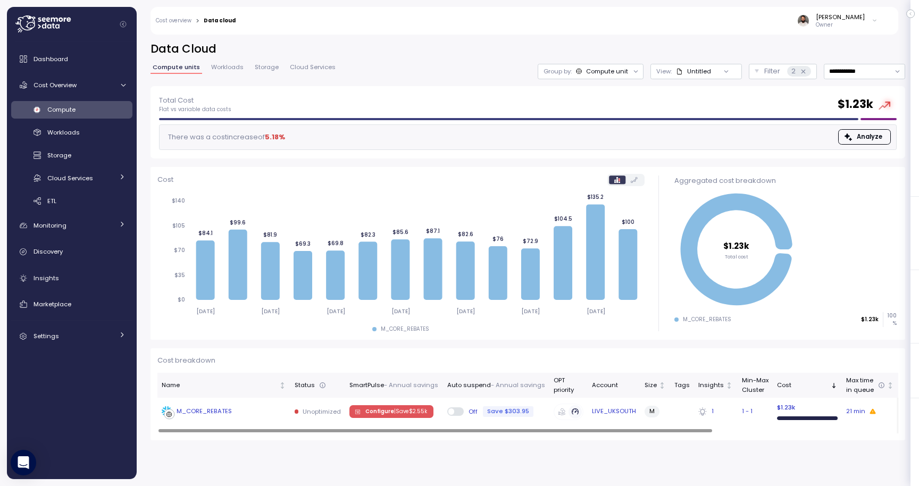
click at [227, 412] on div "M_CORE_REBATES" at bounding box center [204, 412] width 55 height 10
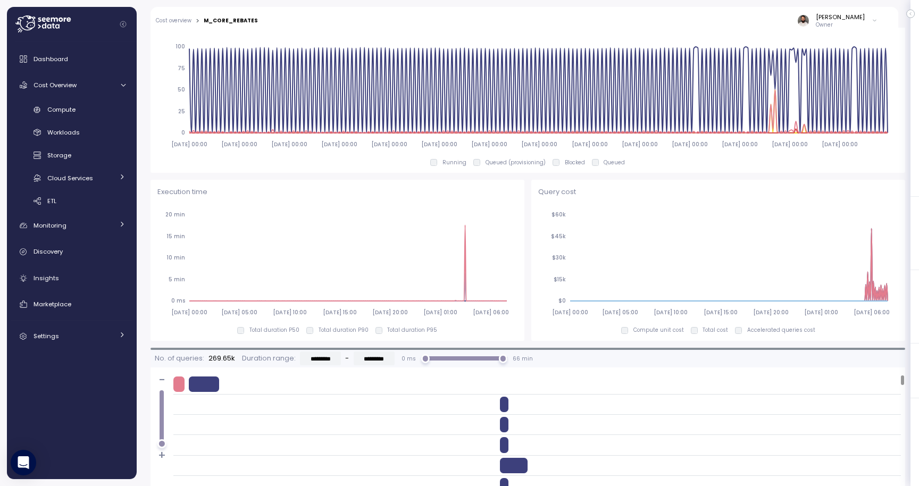
scroll to position [574, 0]
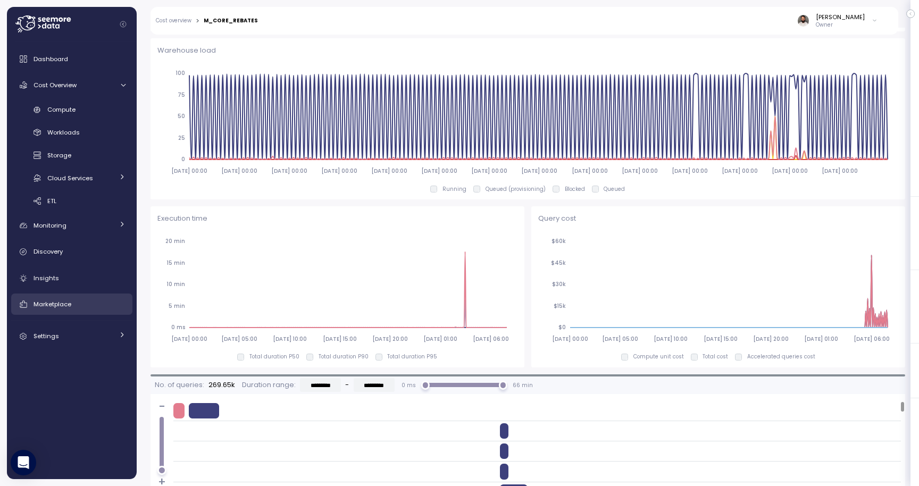
click at [100, 300] on div "Marketplace" at bounding box center [80, 304] width 92 height 11
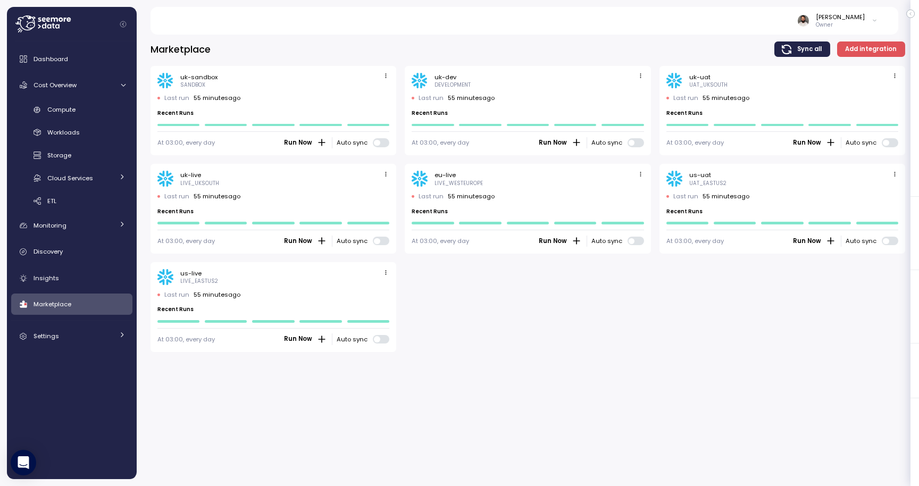
click at [889, 74] on div at bounding box center [895, 76] width 12 height 13
click at [895, 80] on span "button" at bounding box center [895, 76] width 11 height 11
click at [882, 98] on div "Edit" at bounding box center [884, 97] width 19 height 10
click at [374, 176] on div "uk-live LIVE_UKSOUTH" at bounding box center [273, 179] width 232 height 16
click at [387, 176] on icon "button" at bounding box center [386, 174] width 7 height 7
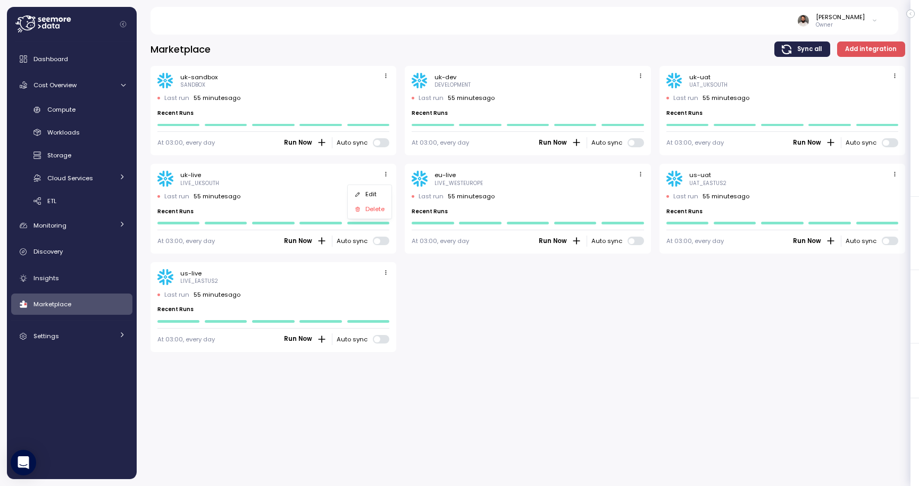
click at [378, 195] on div "Edit" at bounding box center [375, 194] width 19 height 10
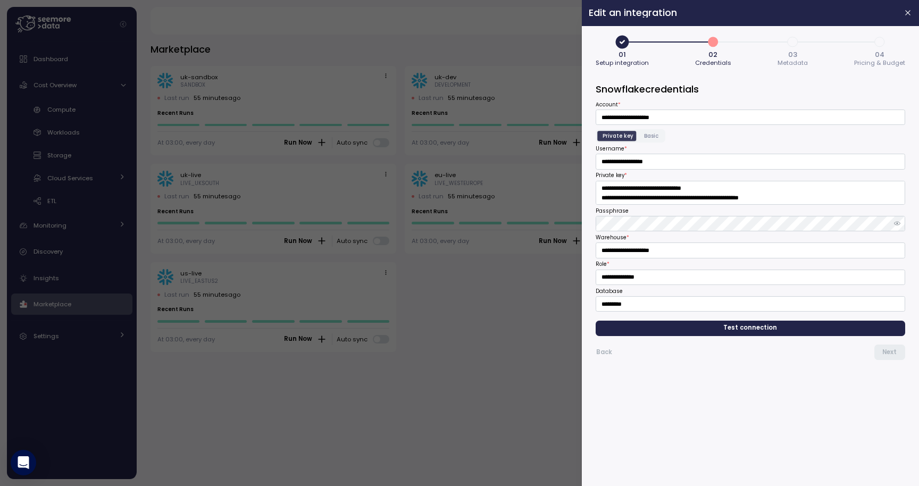
click at [883, 45] on span "4" at bounding box center [880, 42] width 18 height 18
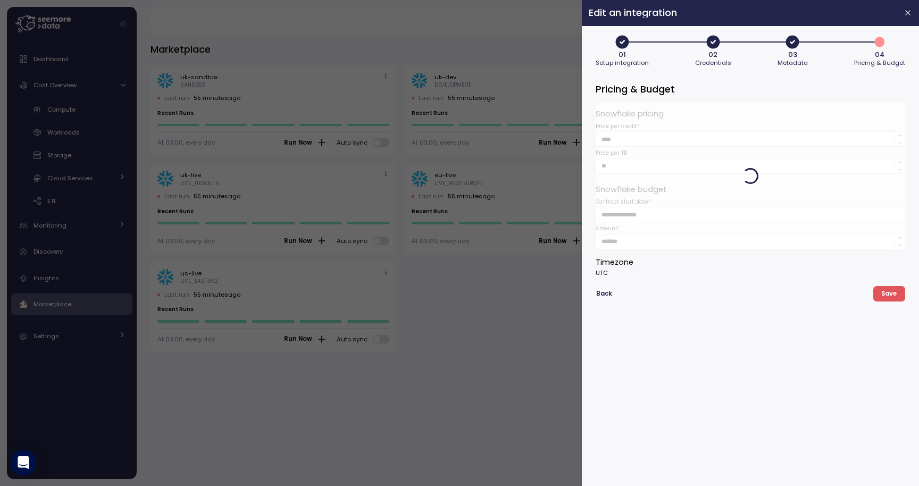
type button "3"
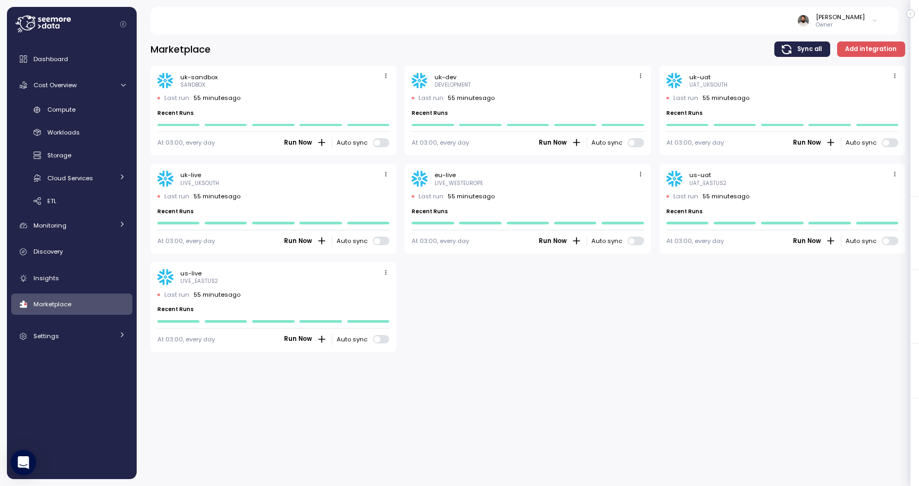
click at [894, 175] on icon "button" at bounding box center [895, 174] width 7 height 7
click at [881, 192] on div "Edit" at bounding box center [884, 194] width 19 height 10
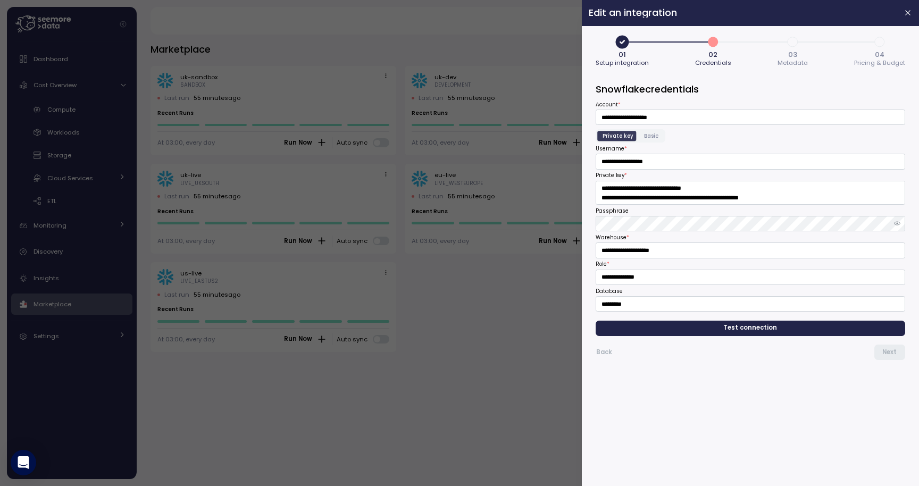
click at [880, 39] on span "4" at bounding box center [880, 42] width 18 height 18
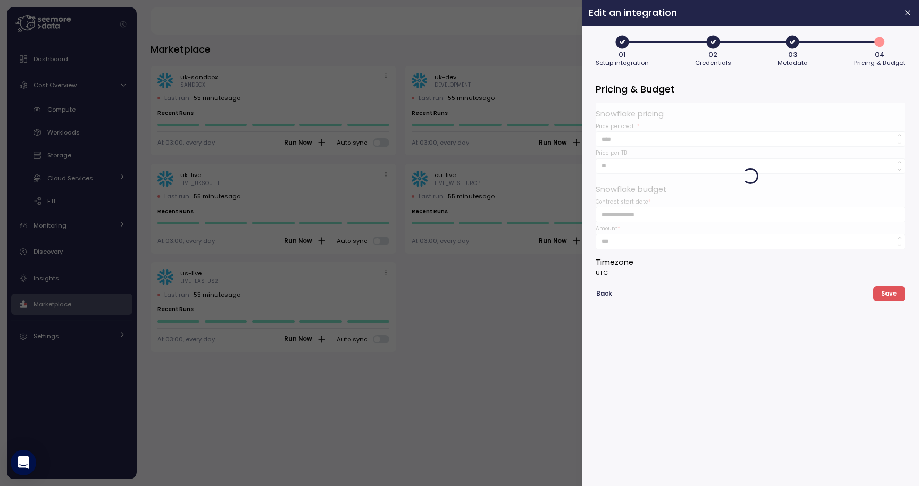
type button "3"
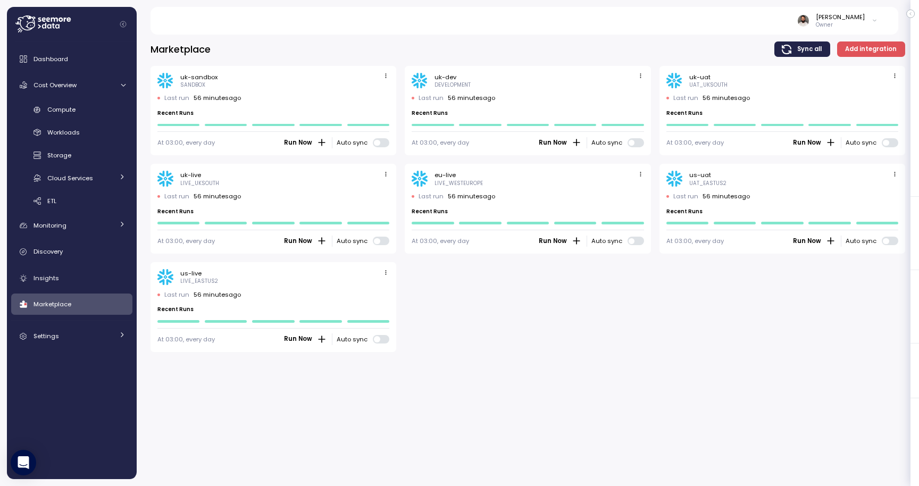
click at [391, 272] on span "button" at bounding box center [385, 272] width 11 height 11
click at [383, 294] on div "Edit" at bounding box center [375, 292] width 19 height 10
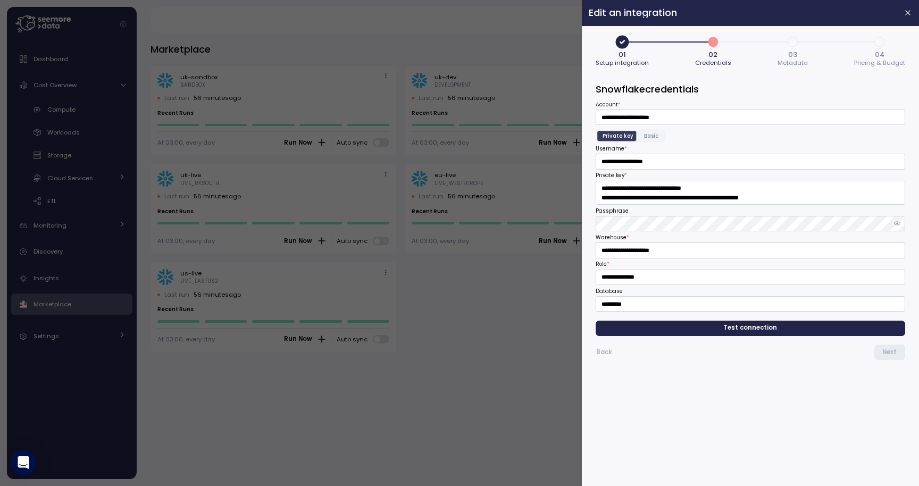
click at [885, 35] on span "4" at bounding box center [880, 42] width 18 height 18
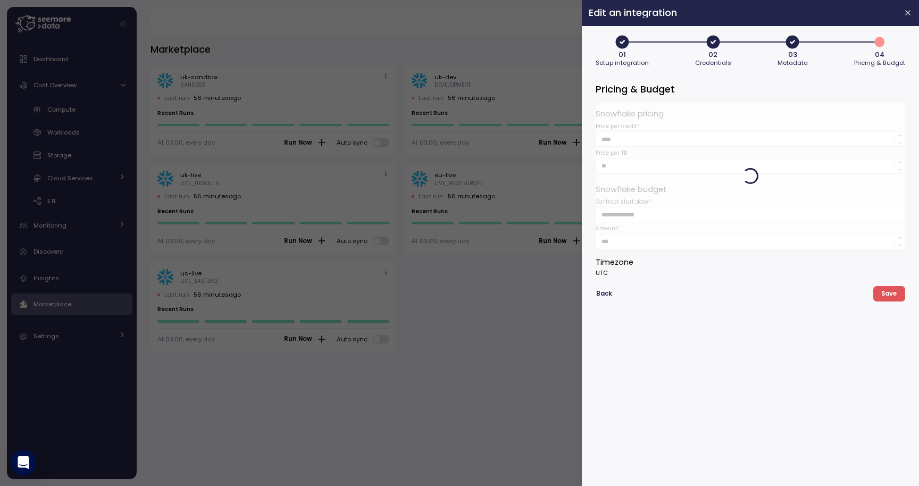
type button "3"
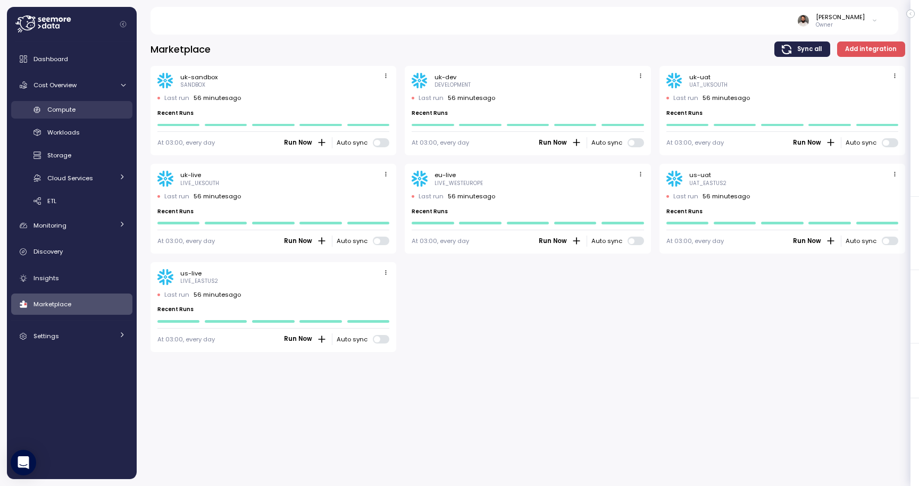
click at [96, 107] on div "Compute" at bounding box center [86, 109] width 78 height 11
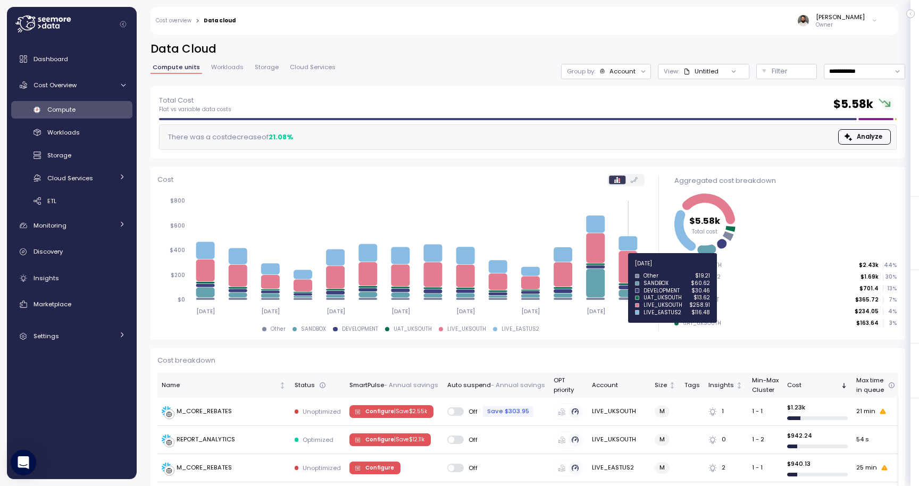
click at [625, 270] on icon at bounding box center [628, 267] width 19 height 32
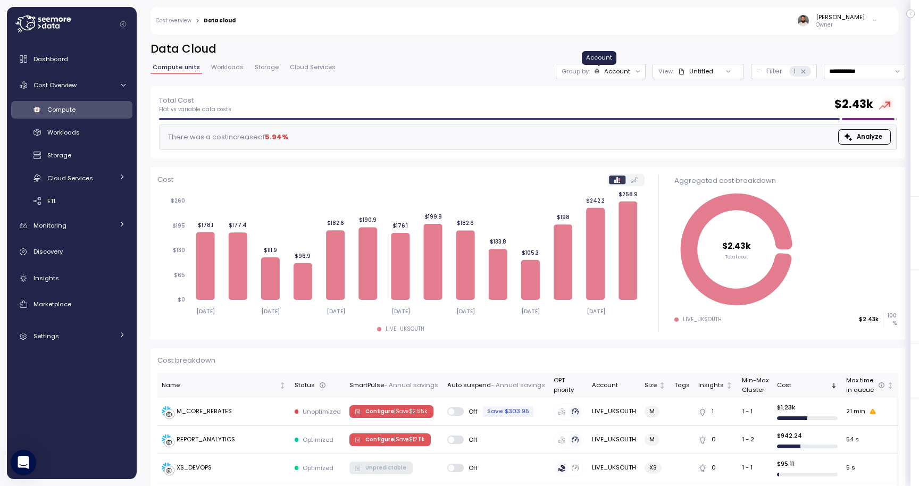
click at [599, 72] on icon at bounding box center [597, 71] width 6 height 6
click at [604, 133] on p "Compute unit" at bounding box center [608, 130] width 42 height 9
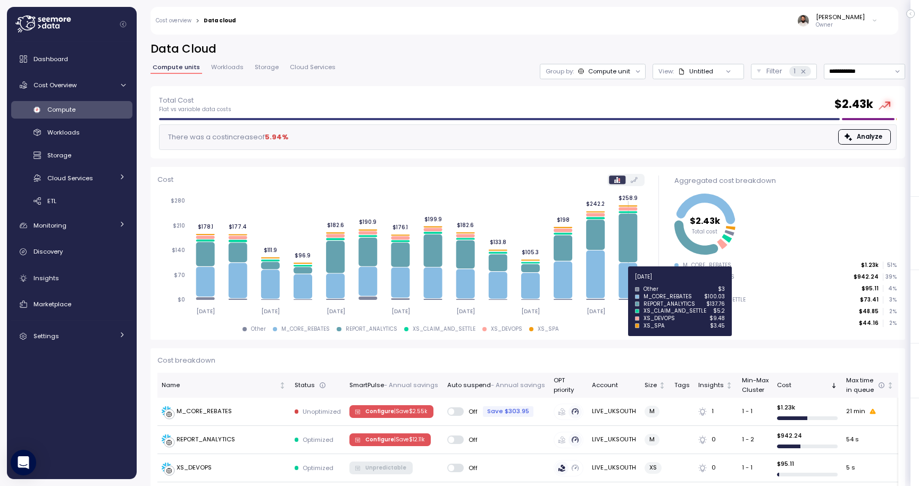
click at [631, 283] on icon at bounding box center [628, 280] width 19 height 35
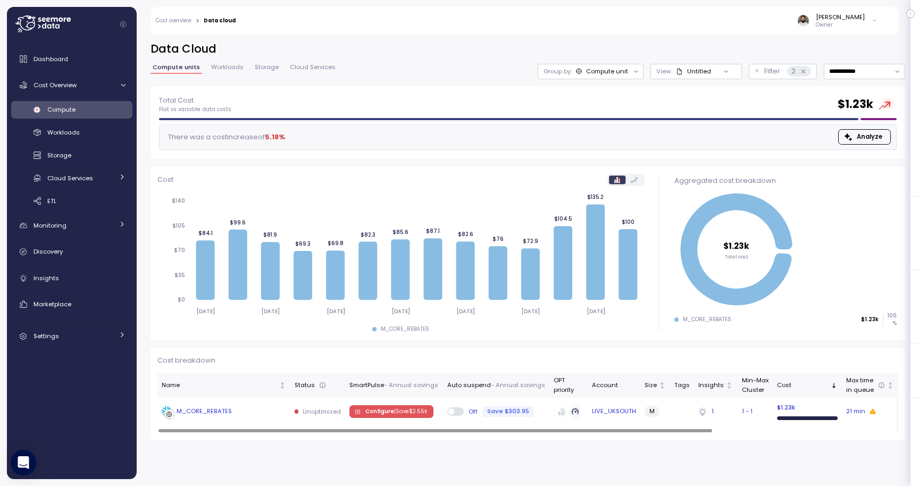
click at [263, 410] on div "M_CORE_REBATES" at bounding box center [224, 412] width 125 height 11
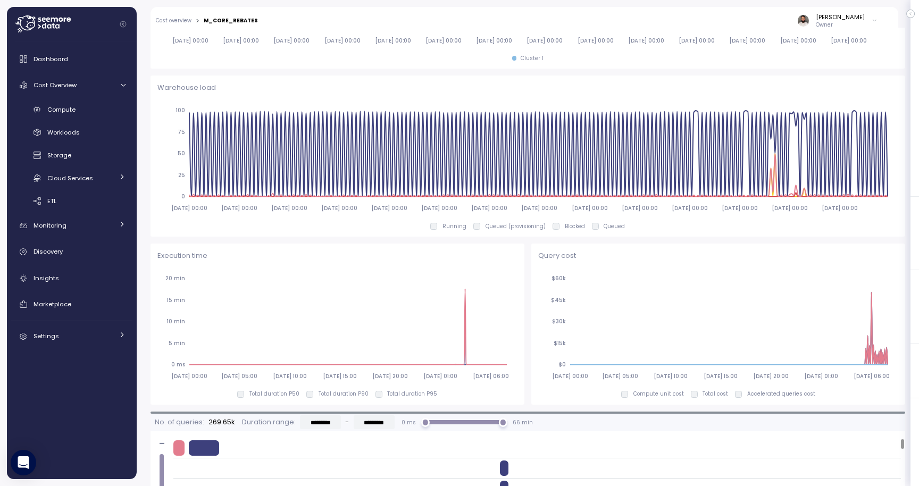
scroll to position [542, 0]
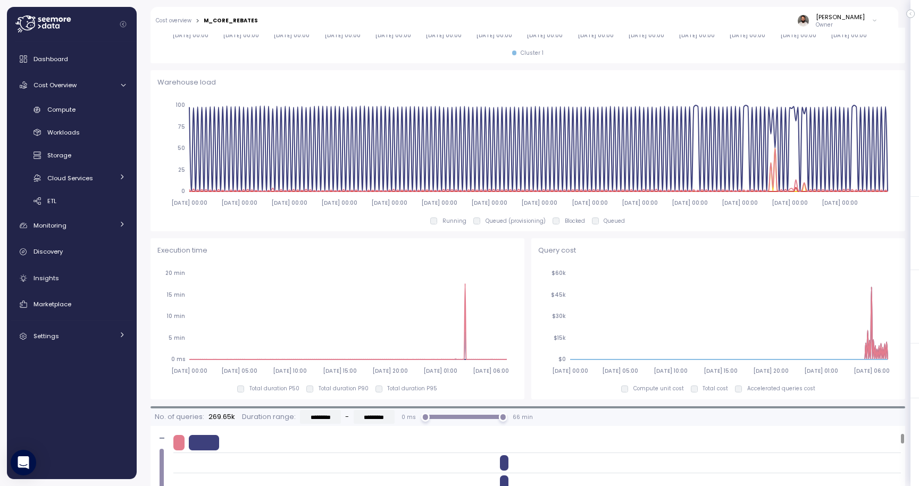
click at [97, 119] on div "Compute Workloads Storage Cloud Services Clustering columns Pipes AI Services S…" at bounding box center [71, 155] width 121 height 109
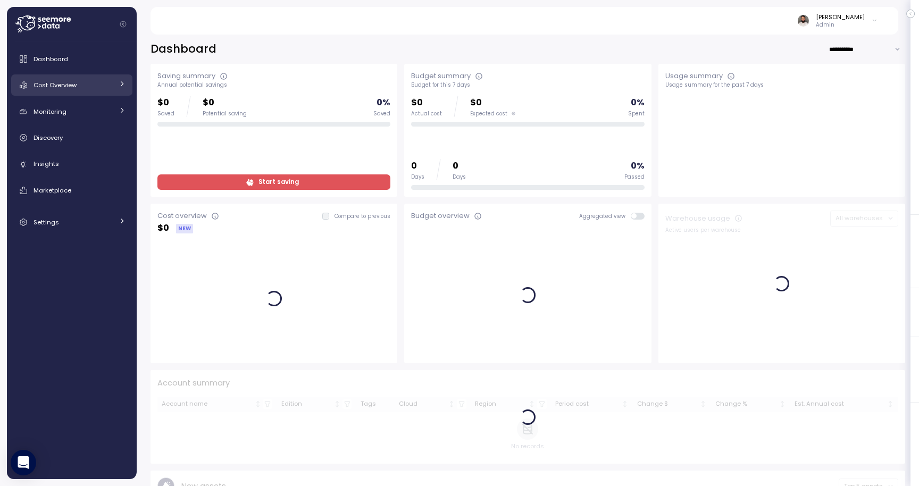
click at [106, 89] on div "Cost Overview" at bounding box center [74, 85] width 80 height 11
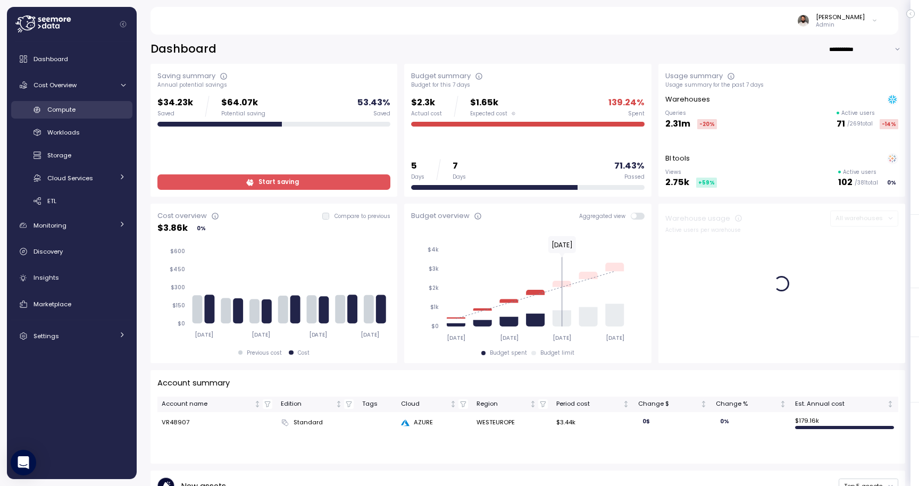
click at [106, 114] on div "Compute" at bounding box center [86, 109] width 78 height 11
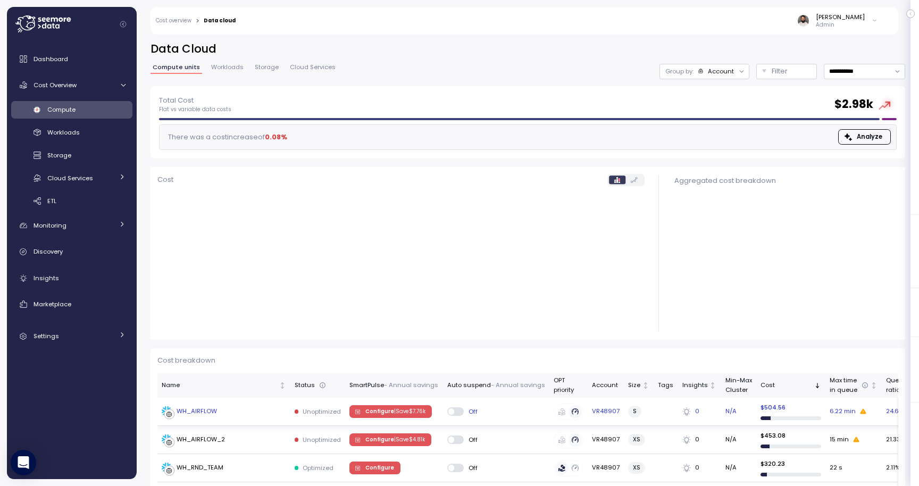
click at [247, 412] on div "WH_AIRFLOW" at bounding box center [224, 412] width 125 height 11
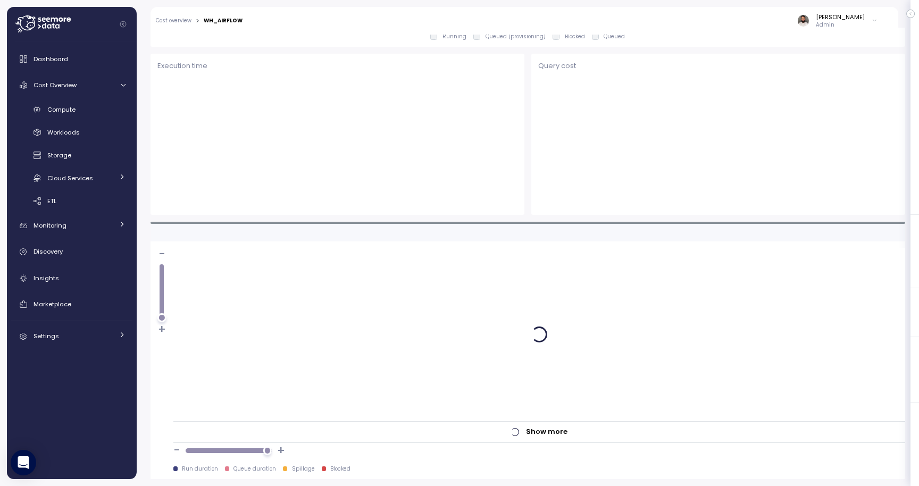
scroll to position [726, 0]
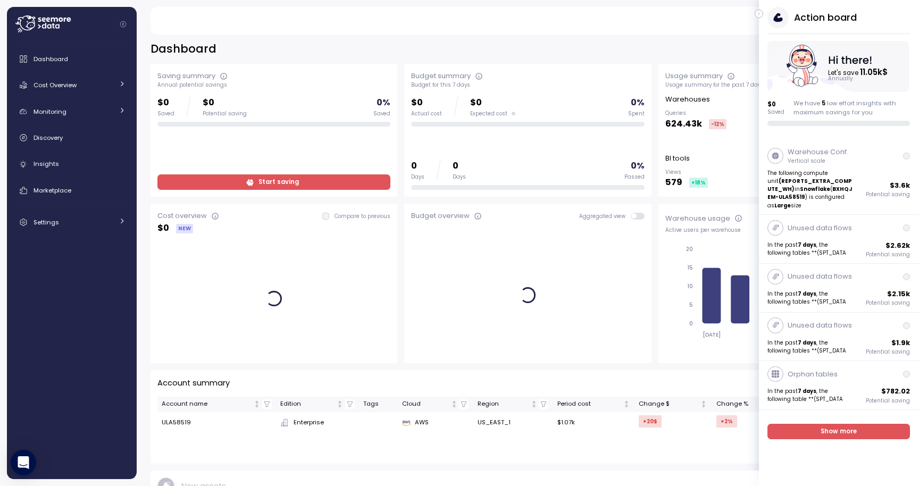
click at [753, 14] on div "[PERSON_NAME] Admin" at bounding box center [524, 21] width 723 height 28
click at [758, 15] on icon "button" at bounding box center [759, 13] width 5 height 13
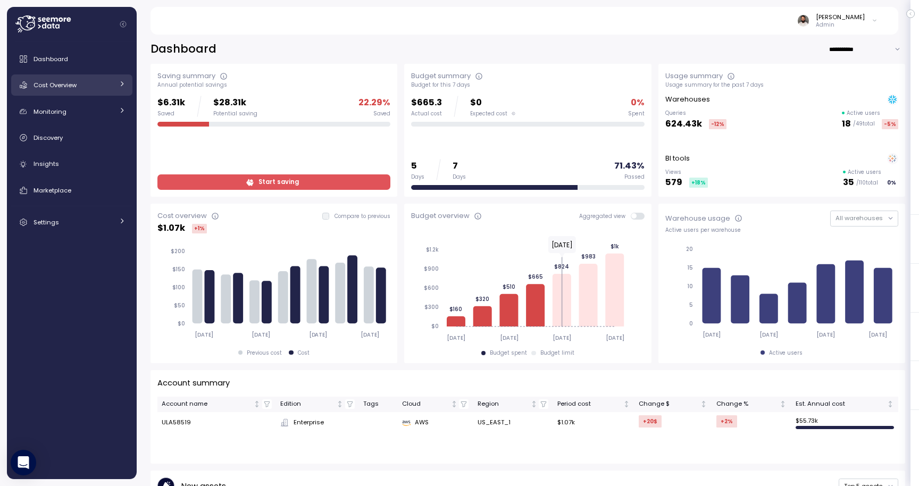
click at [54, 88] on span "Cost Overview" at bounding box center [55, 85] width 43 height 9
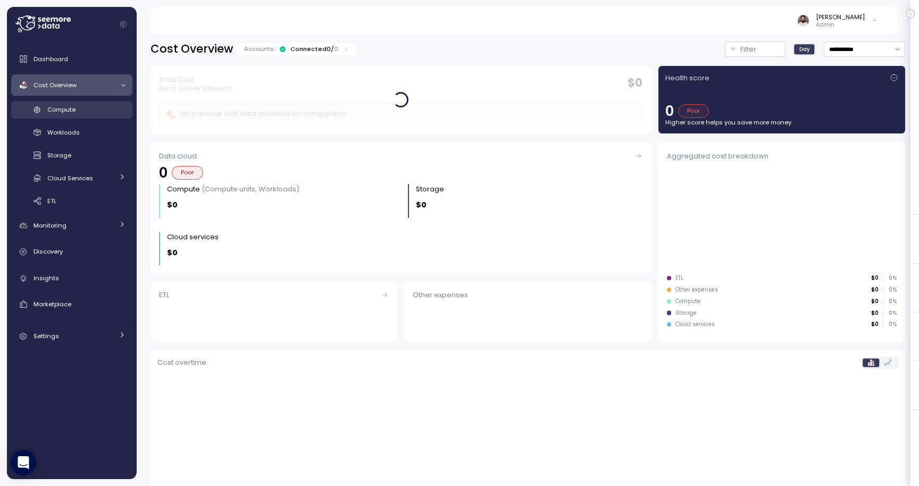
click at [80, 110] on div "Compute" at bounding box center [86, 109] width 78 height 11
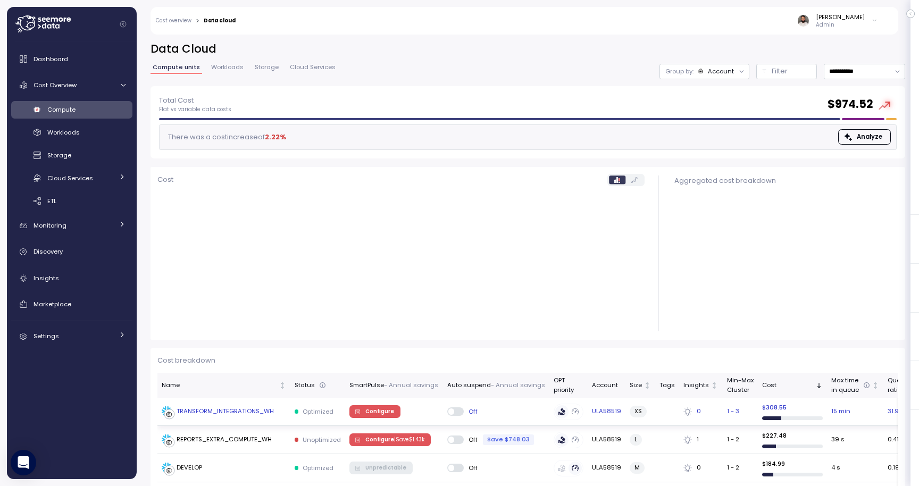
click at [271, 413] on div "TRANSFORM_INTEGRATIONS_WH" at bounding box center [225, 412] width 97 height 10
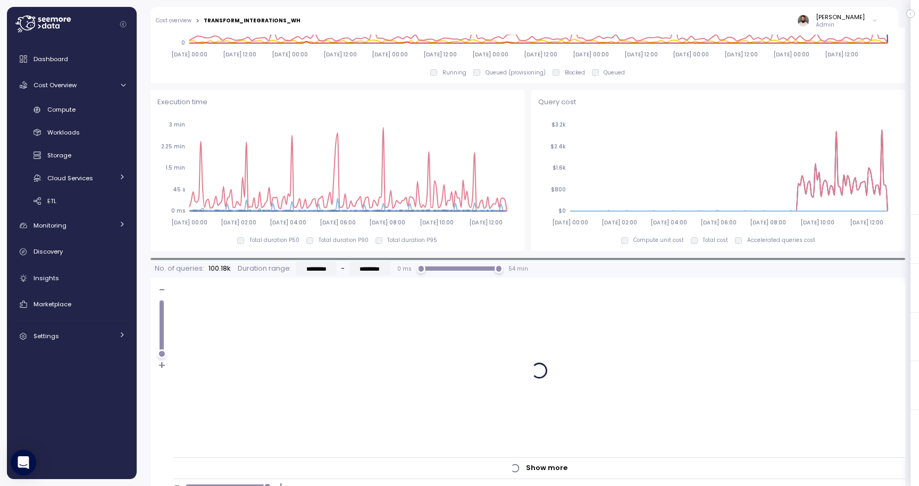
scroll to position [556, 0]
